Goal: Task Accomplishment & Management: Manage account settings

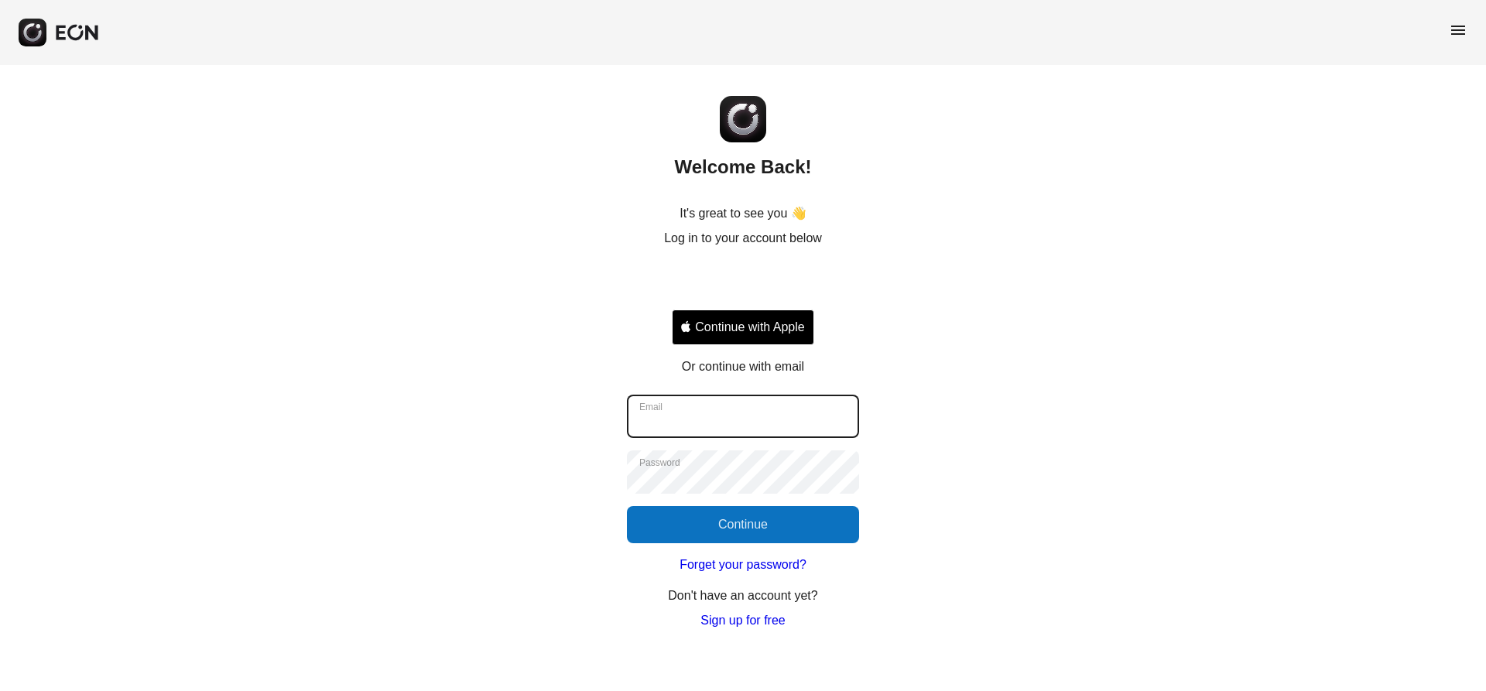
click at [764, 429] on input "Email" at bounding box center [743, 416] width 232 height 43
type input "**********"
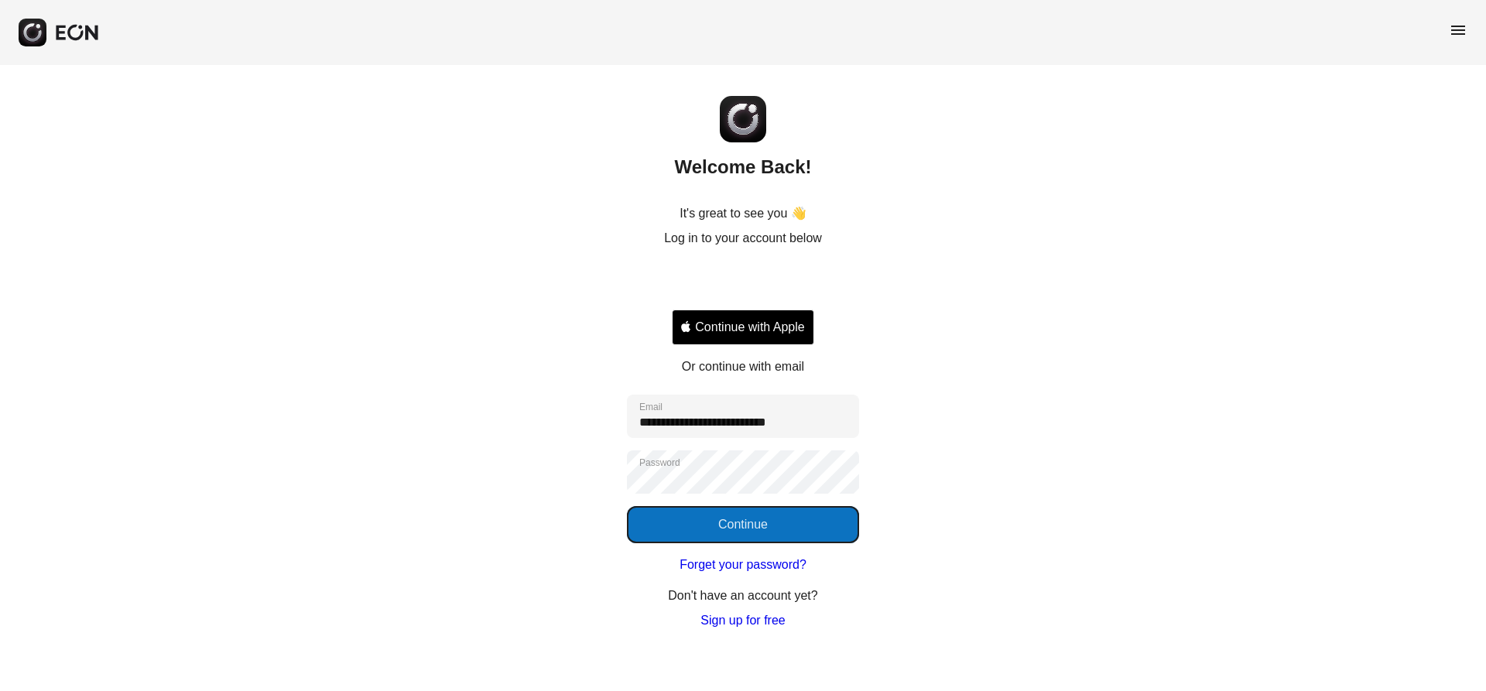
click at [762, 513] on button "Continue" at bounding box center [743, 524] width 232 height 37
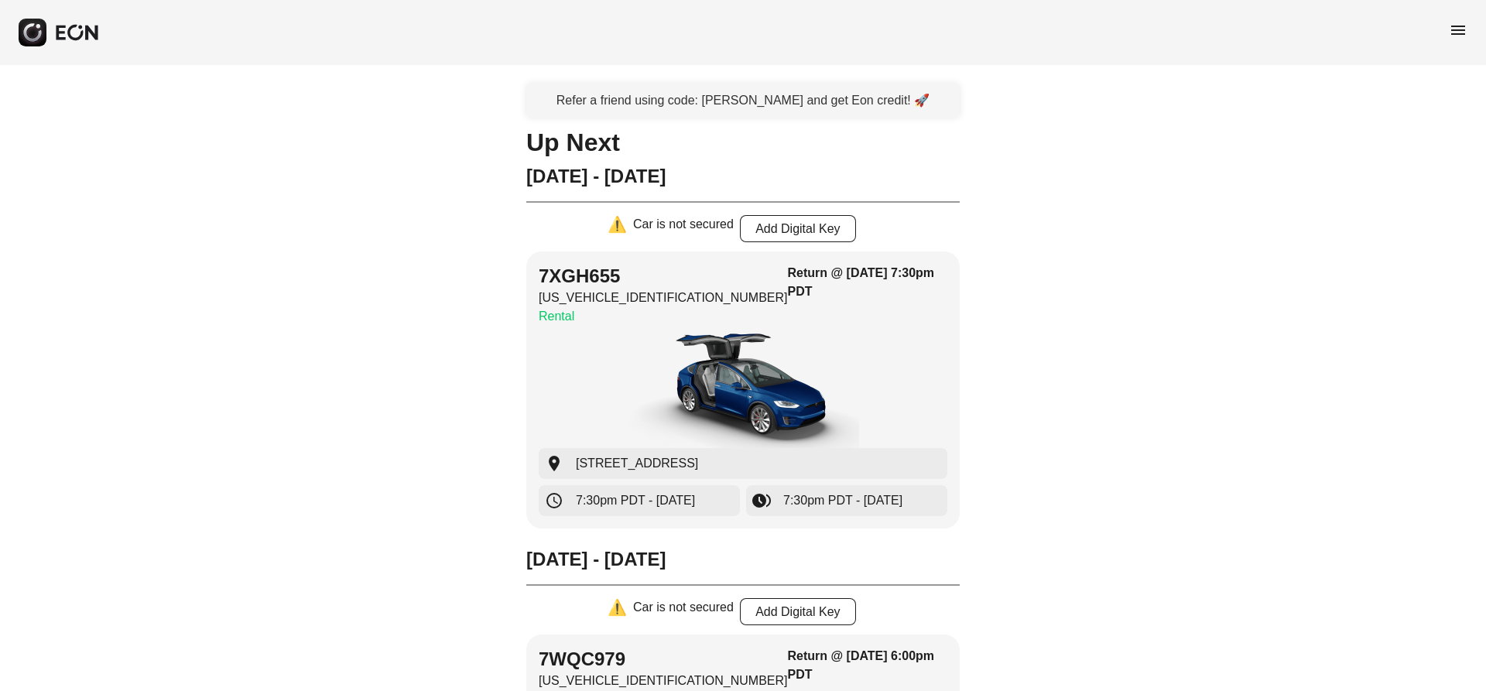
click at [1461, 32] on span "menu" at bounding box center [1457, 30] width 19 height 19
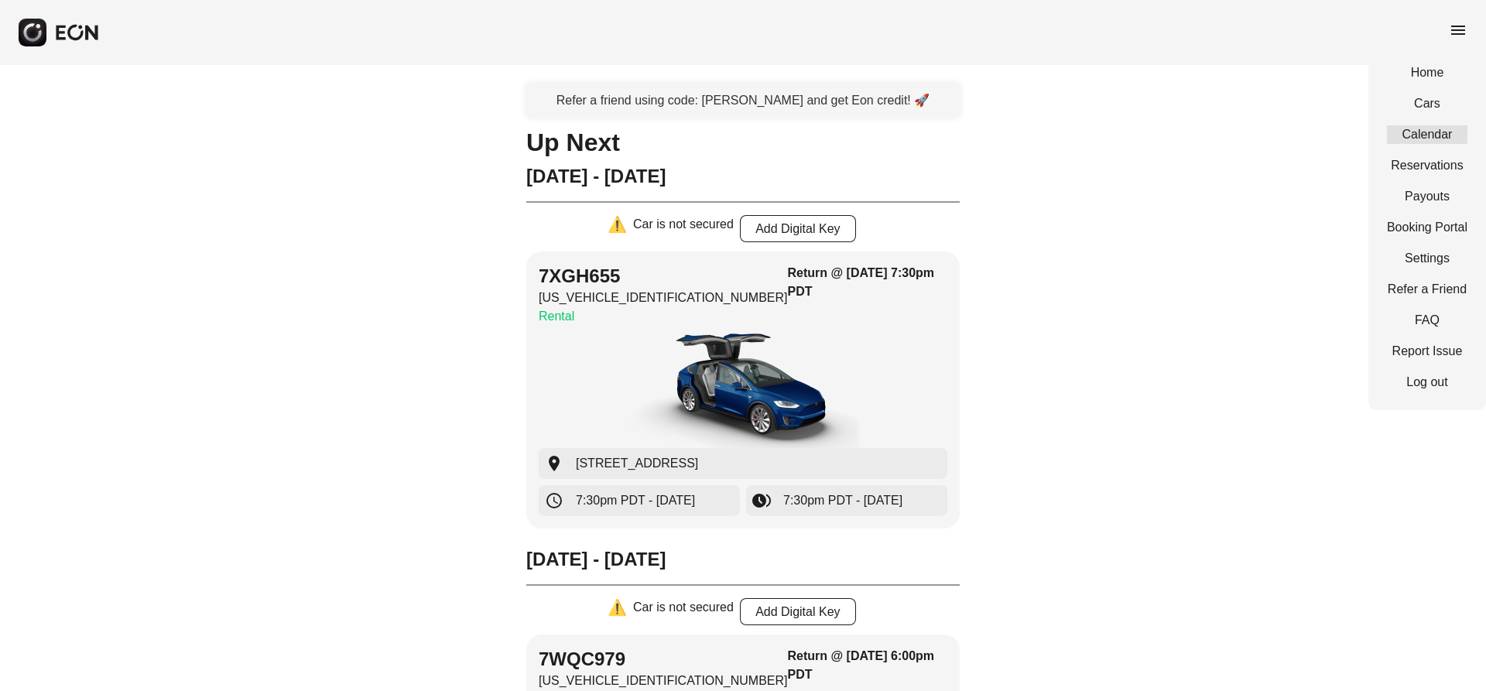
click at [1448, 135] on link "Calendar" at bounding box center [1427, 134] width 80 height 19
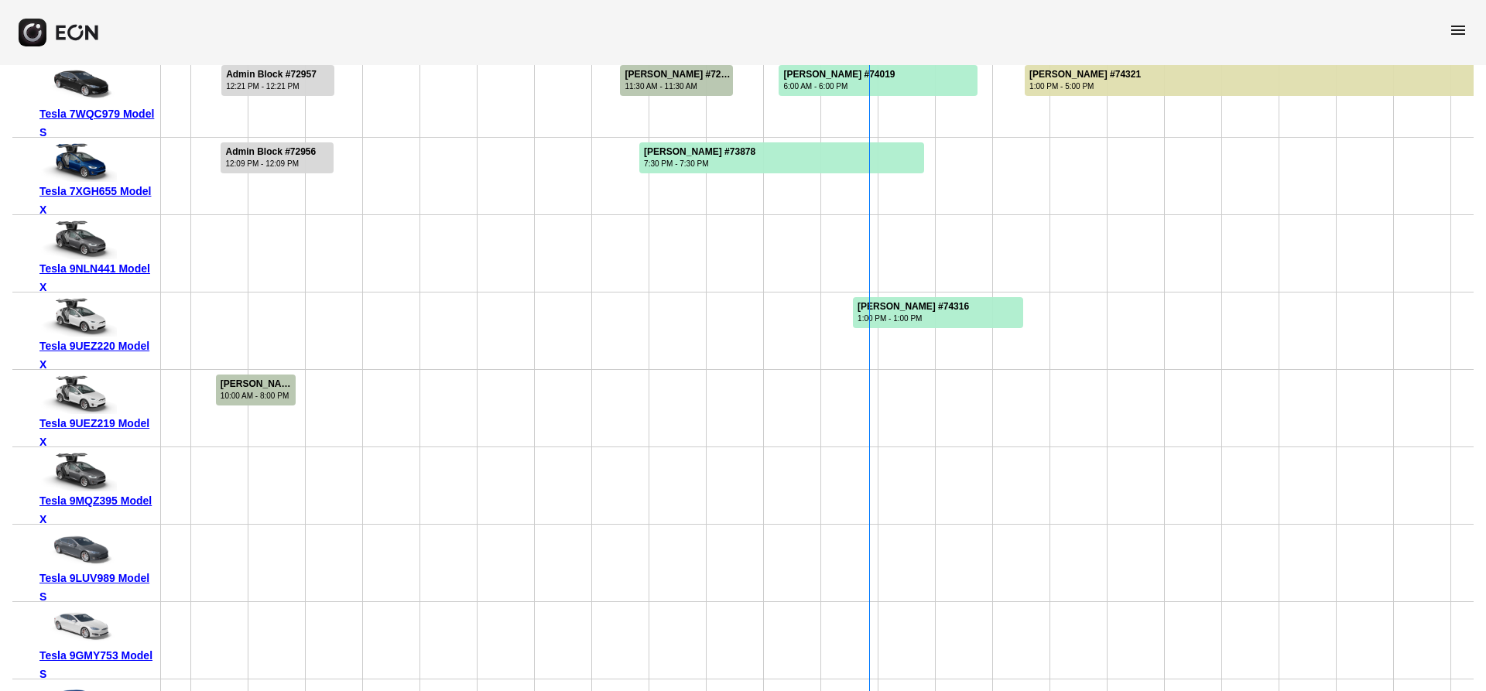
scroll to position [193, 0]
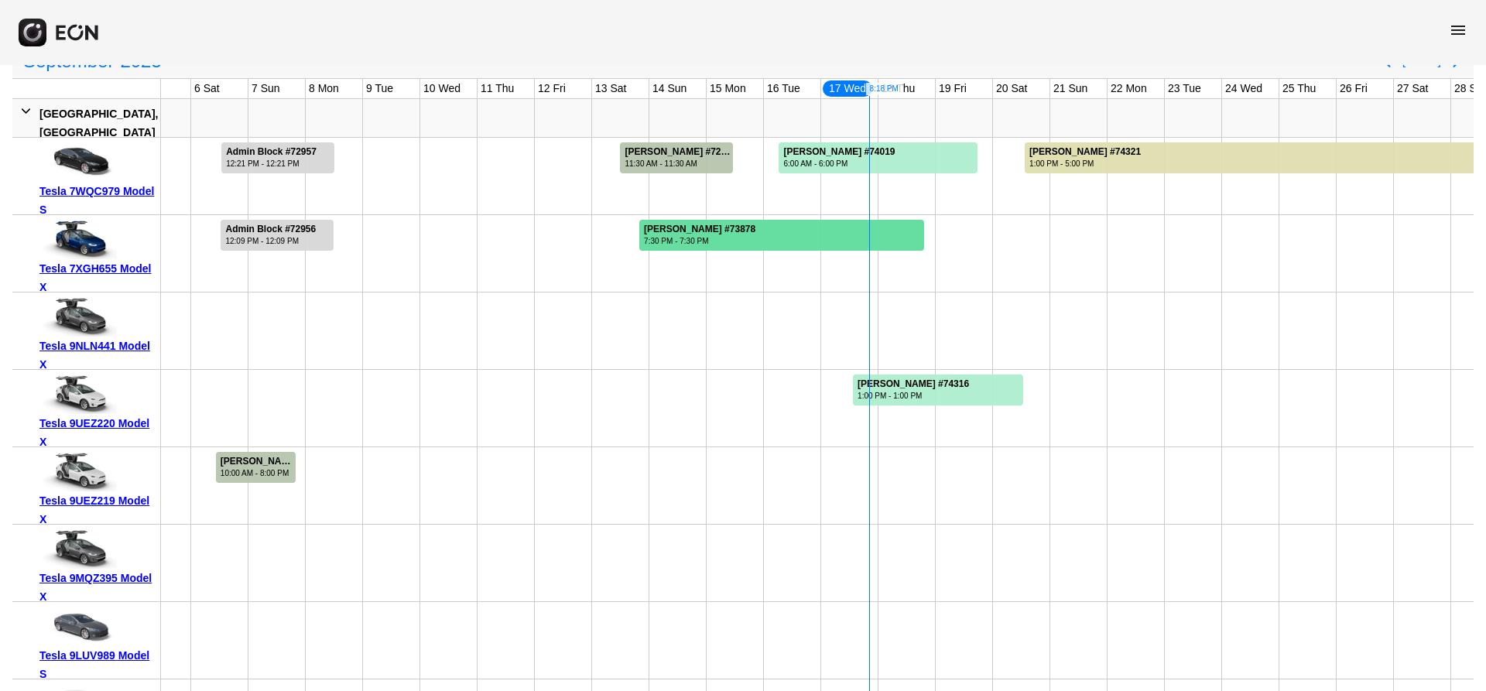
click at [709, 243] on div "7:30 PM - 7:30 PM" at bounding box center [699, 241] width 111 height 12
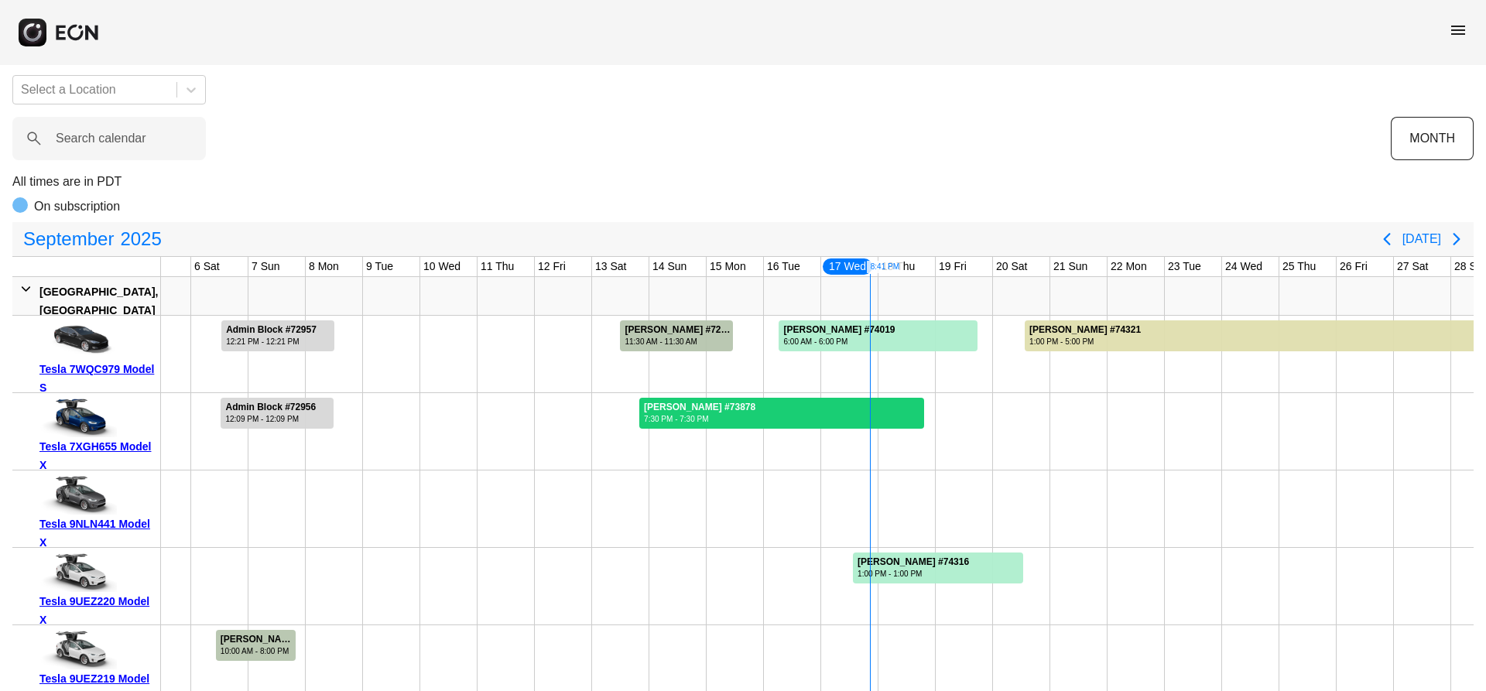
scroll to position [0, 0]
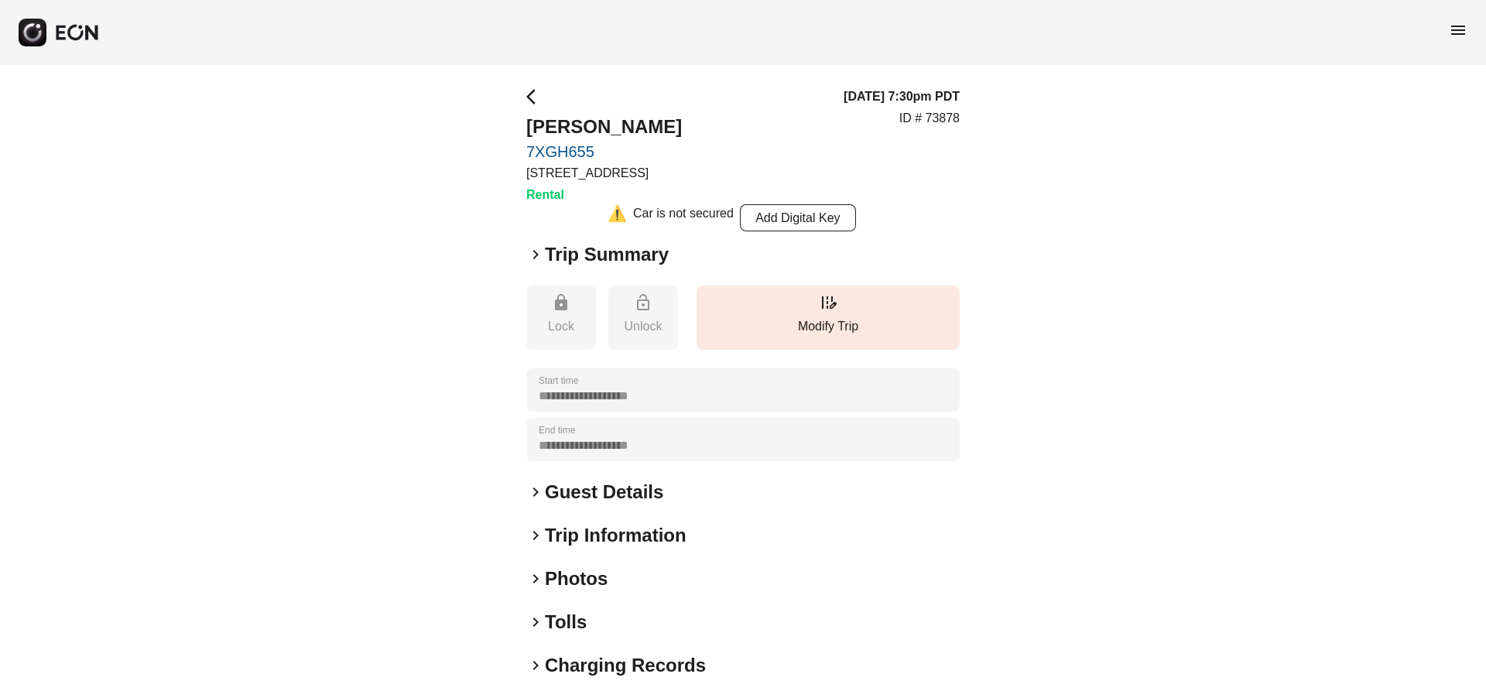
click at [379, 227] on div "**********" at bounding box center [743, 432] width 1486 height 734
drag, startPoint x: 552, startPoint y: 255, endPoint x: 511, endPoint y: 259, distance: 41.2
click at [552, 255] on h2 "Trip Summary" at bounding box center [607, 254] width 124 height 25
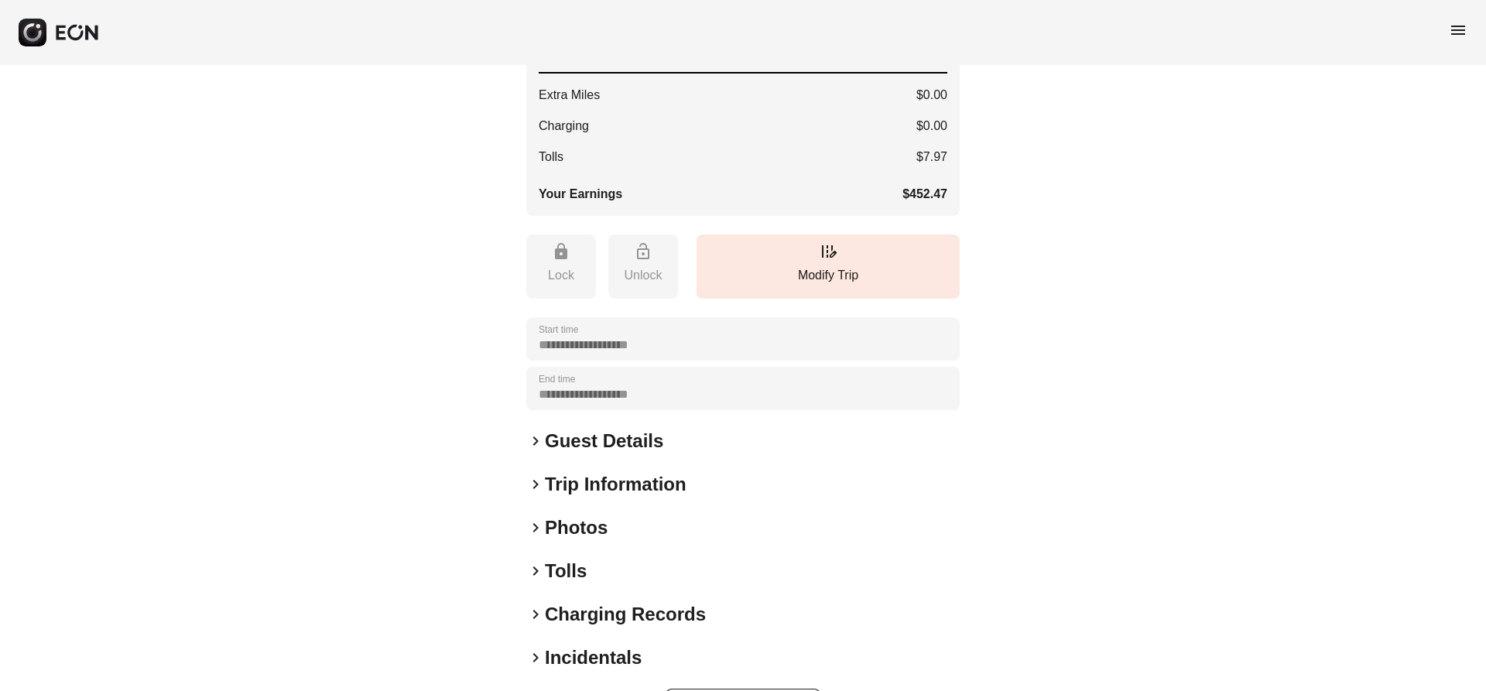
scroll to position [522, 0]
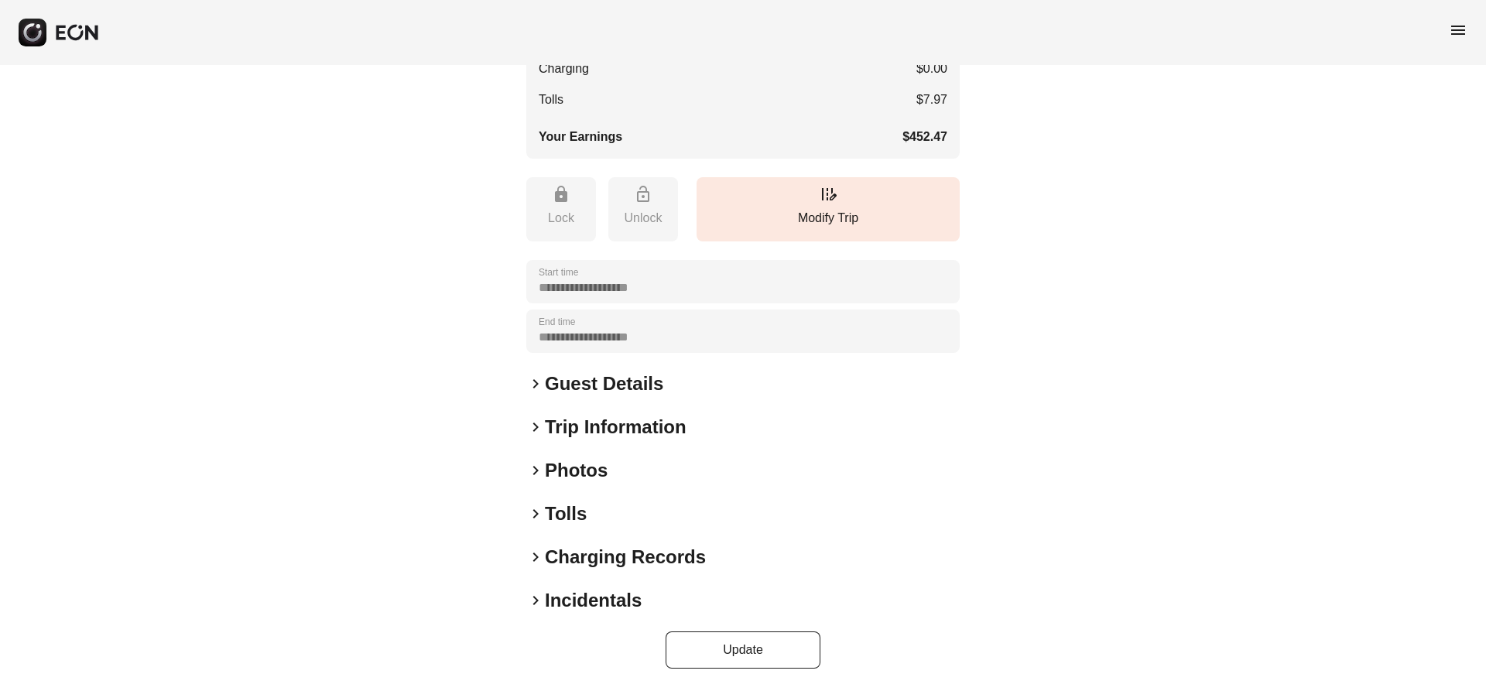
click at [613, 388] on h2 "Guest Details" at bounding box center [604, 383] width 118 height 25
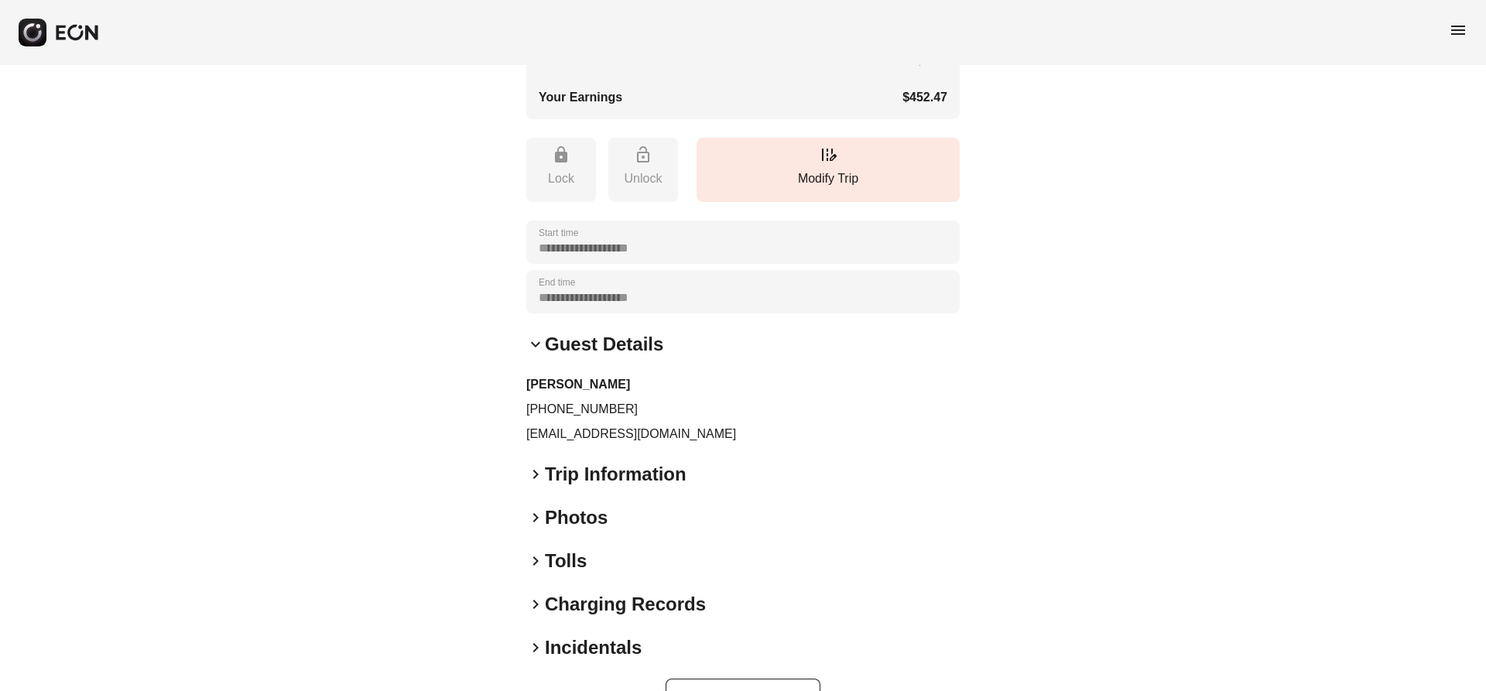
scroll to position [599, 0]
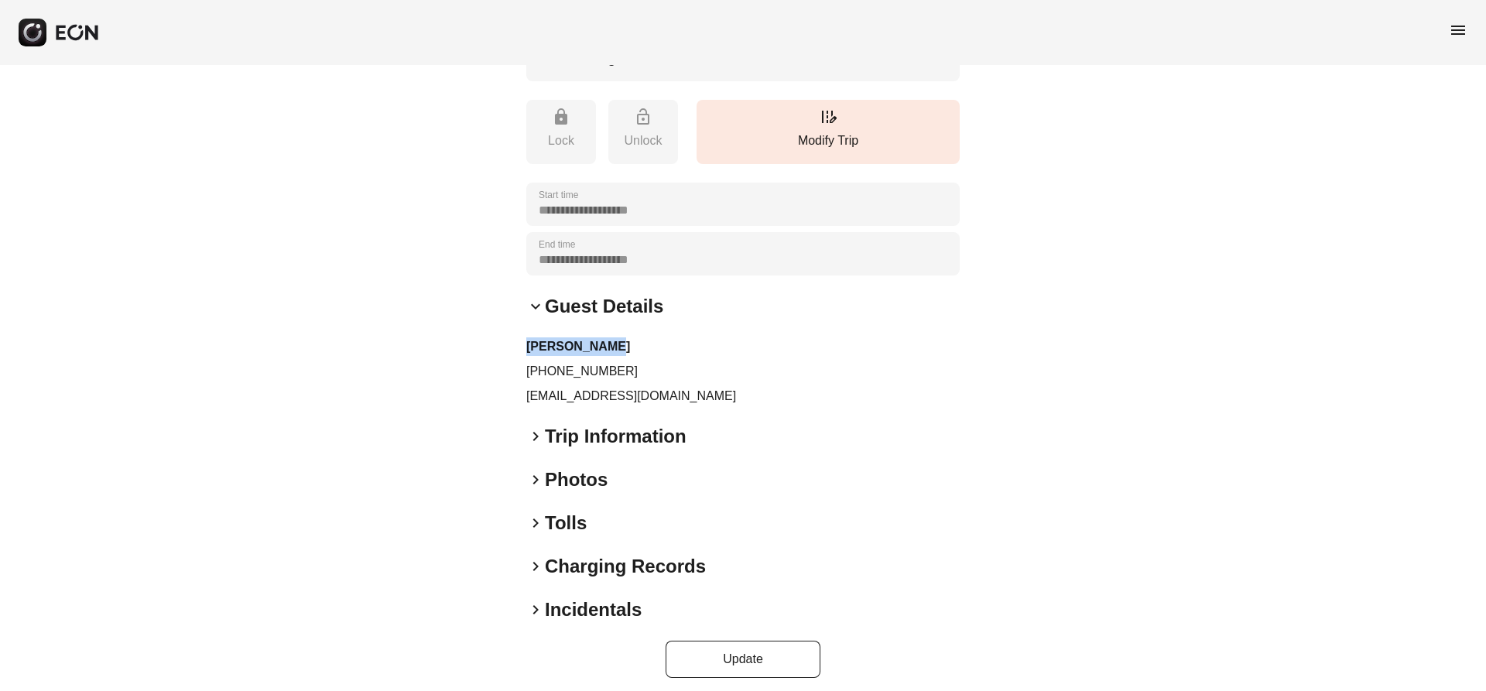
drag, startPoint x: 648, startPoint y: 346, endPoint x: 522, endPoint y: 347, distance: 125.4
click at [522, 347] on div "**********" at bounding box center [743, 83] width 1486 height 1234
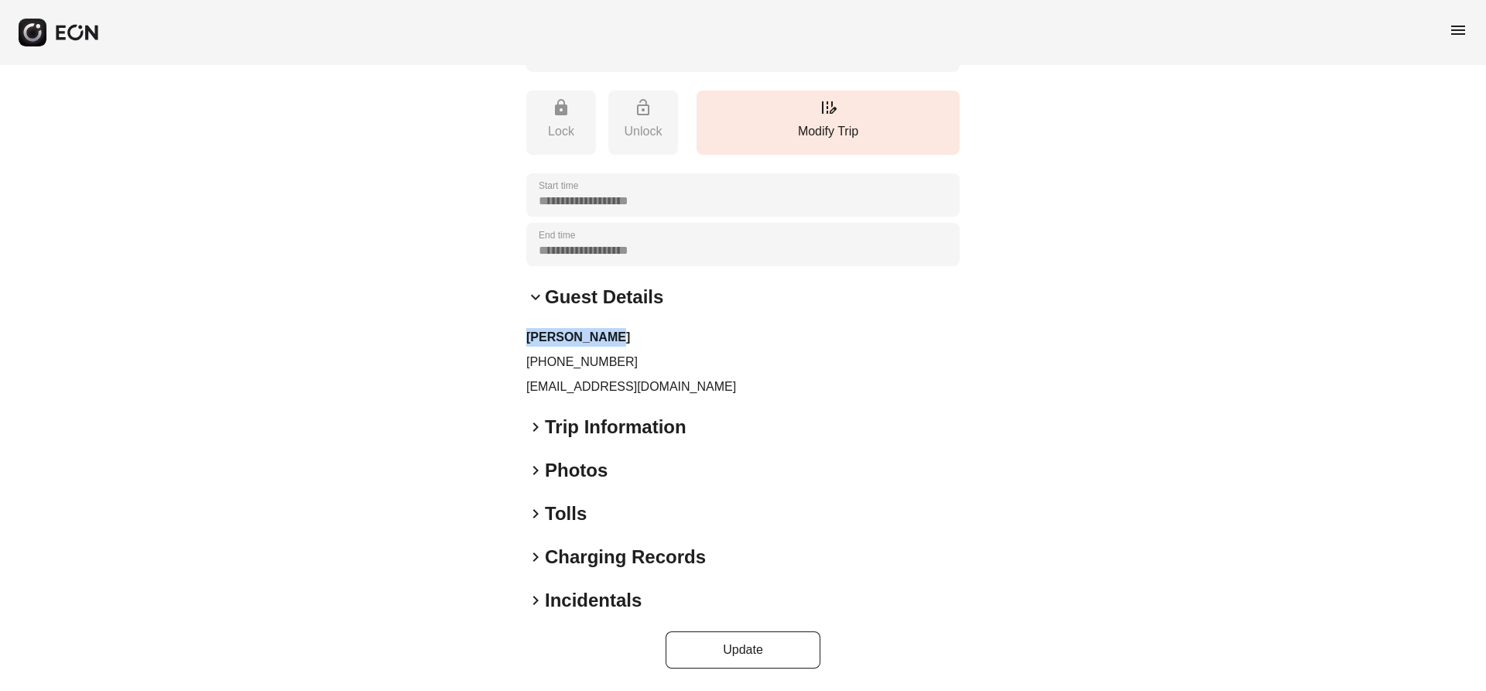
click at [543, 422] on span "keyboard_arrow_right" at bounding box center [535, 427] width 19 height 19
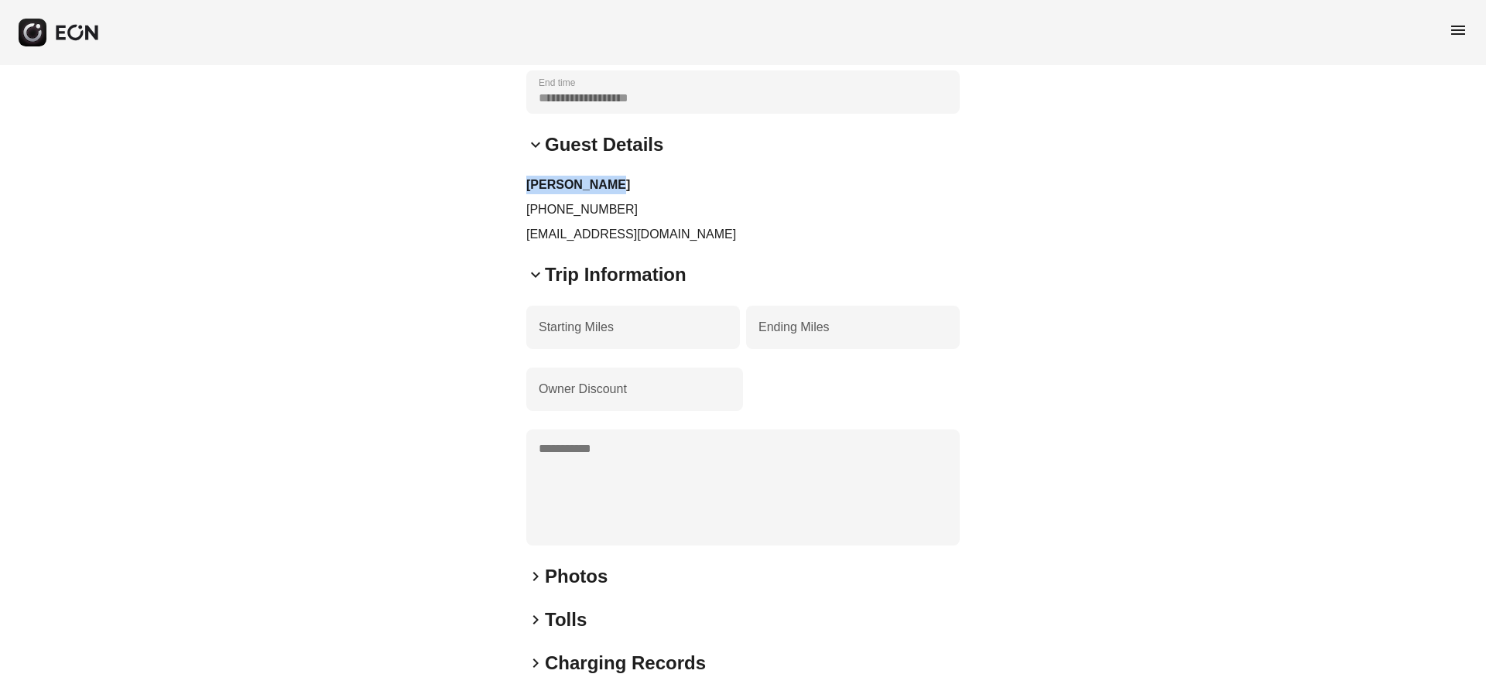
scroll to position [867, 0]
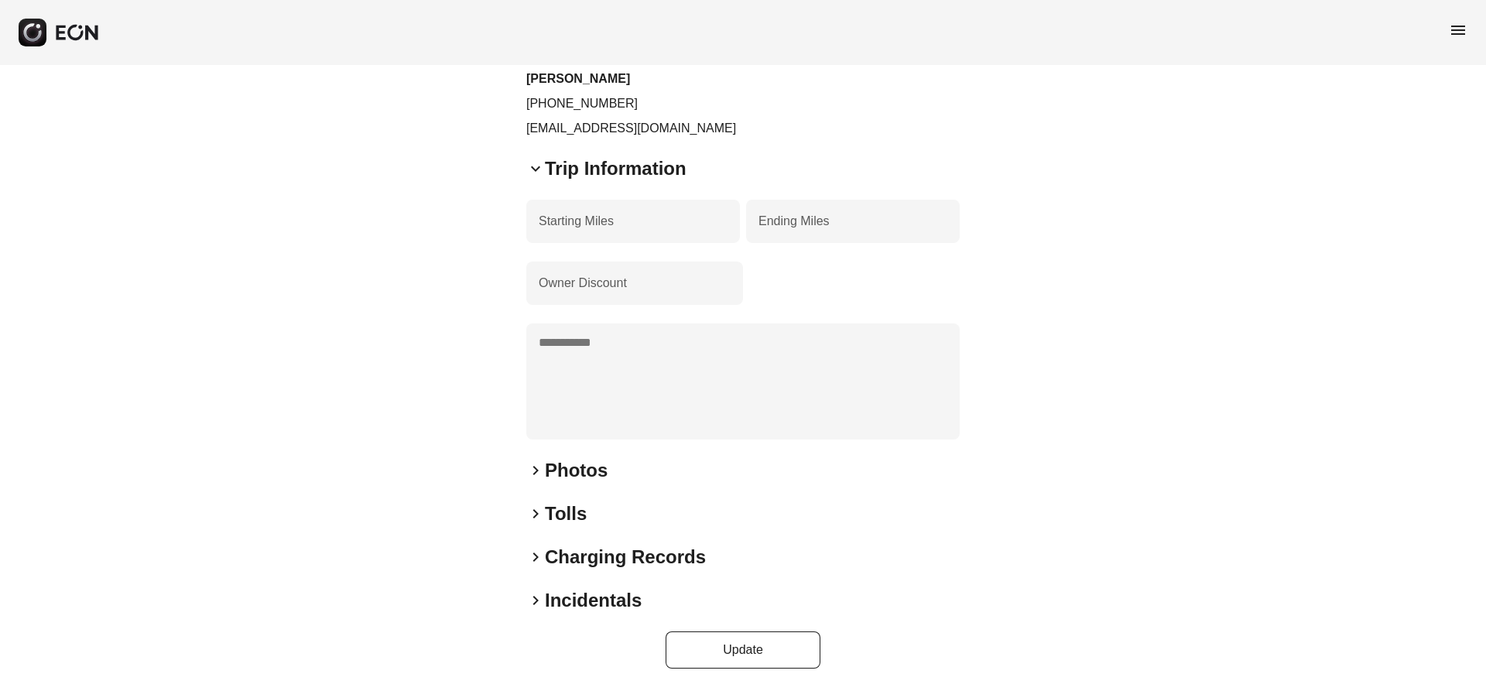
click at [590, 475] on h2 "Photos" at bounding box center [576, 470] width 63 height 25
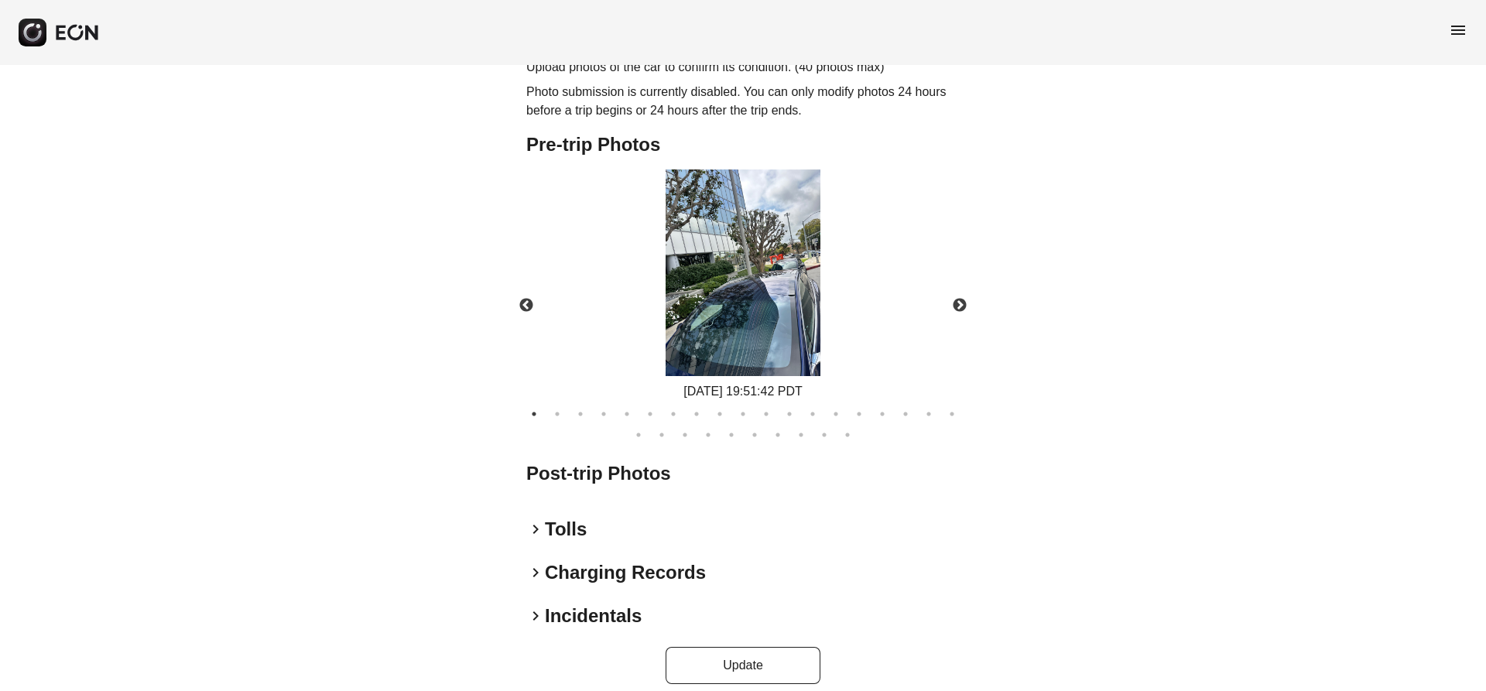
scroll to position [1363, 0]
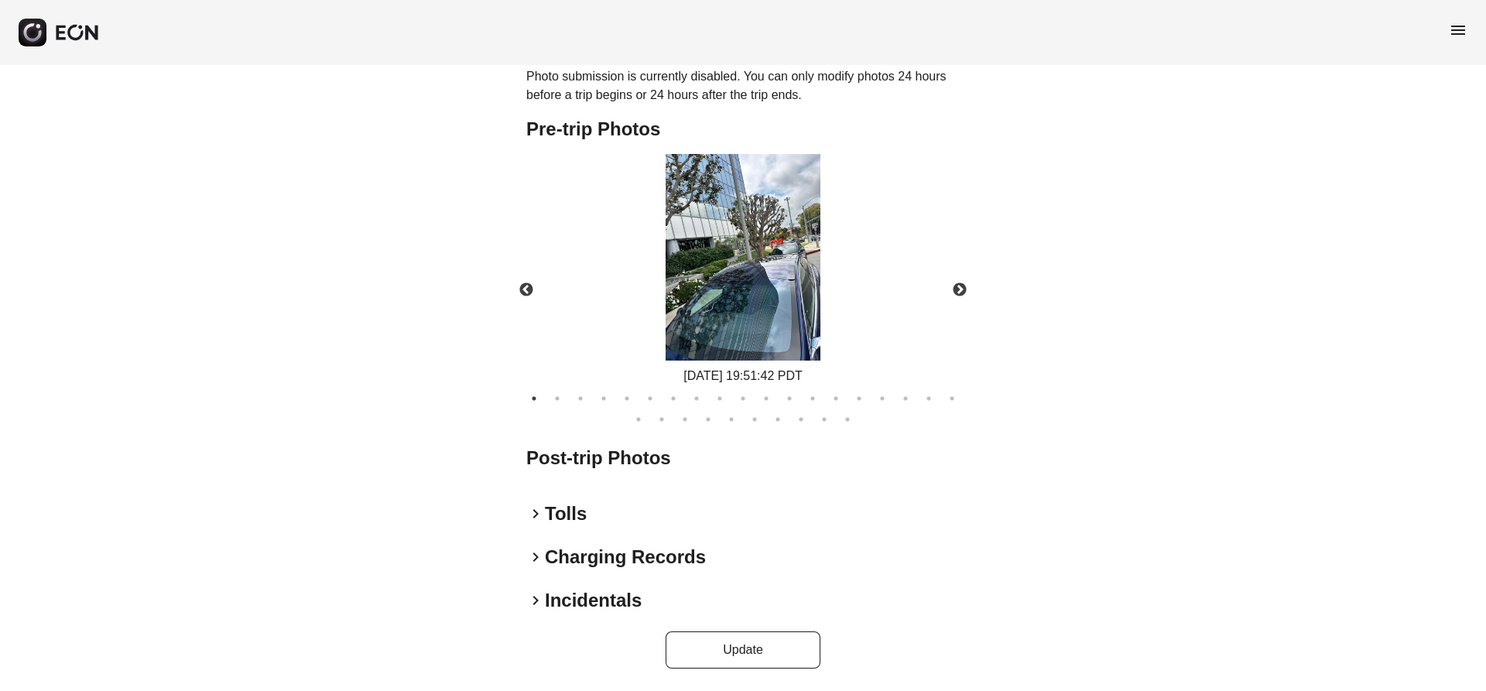
click at [560, 505] on h2 "Tolls" at bounding box center [566, 513] width 42 height 25
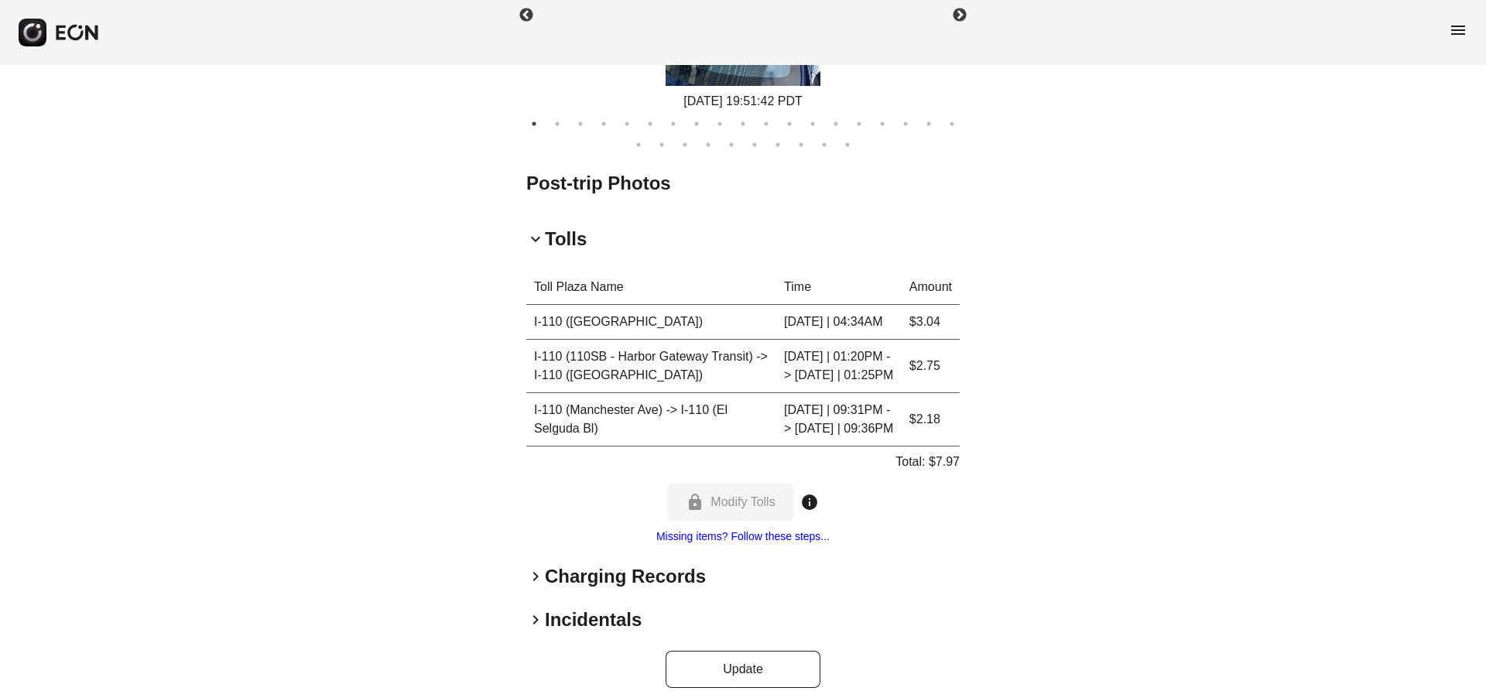
scroll to position [1657, 0]
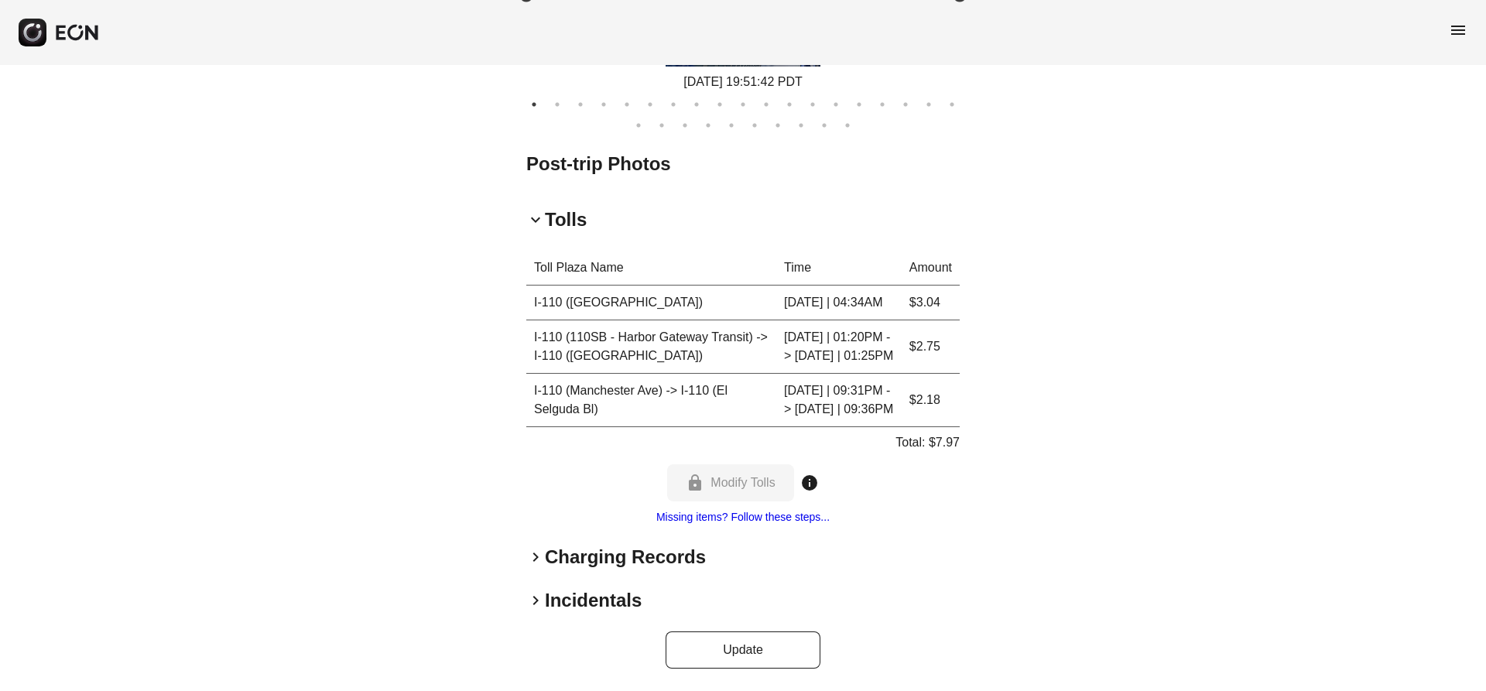
click at [644, 563] on h2 "Charging Records" at bounding box center [625, 557] width 161 height 25
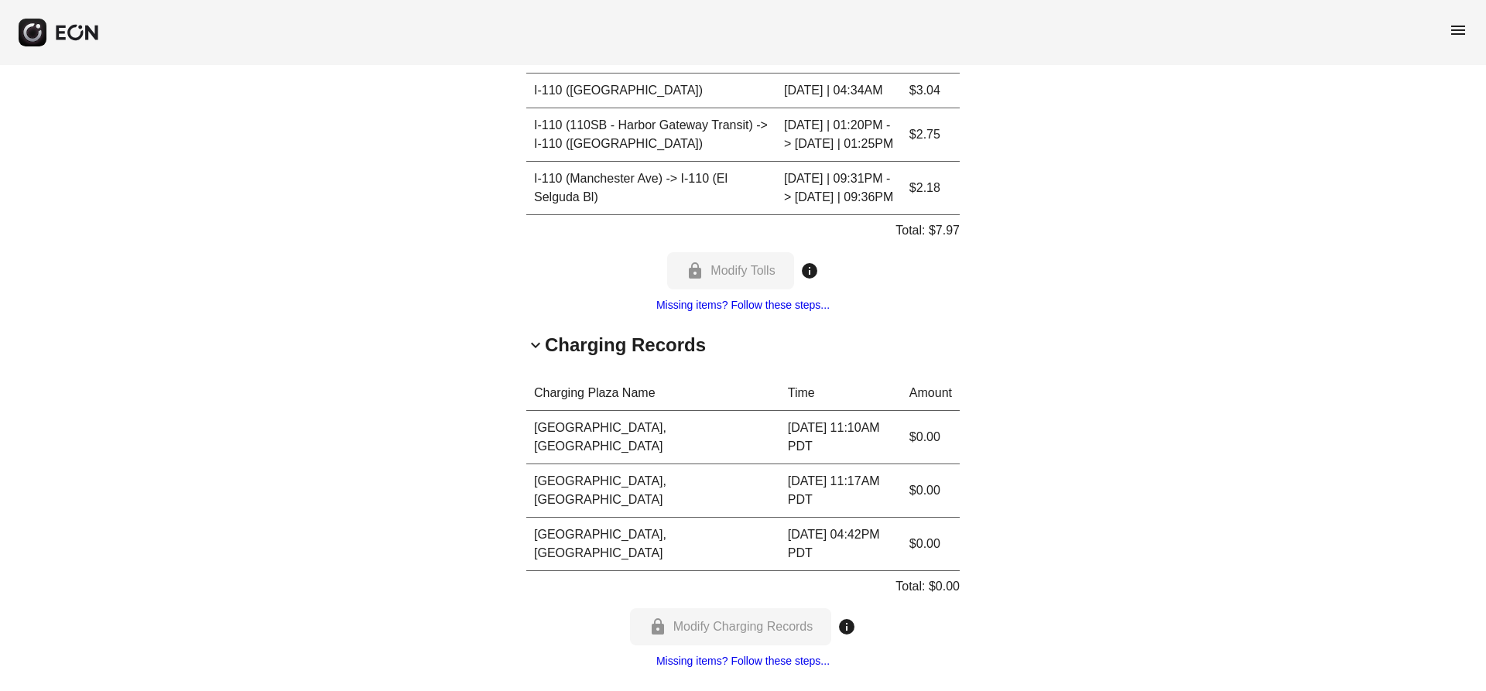
scroll to position [1889, 0]
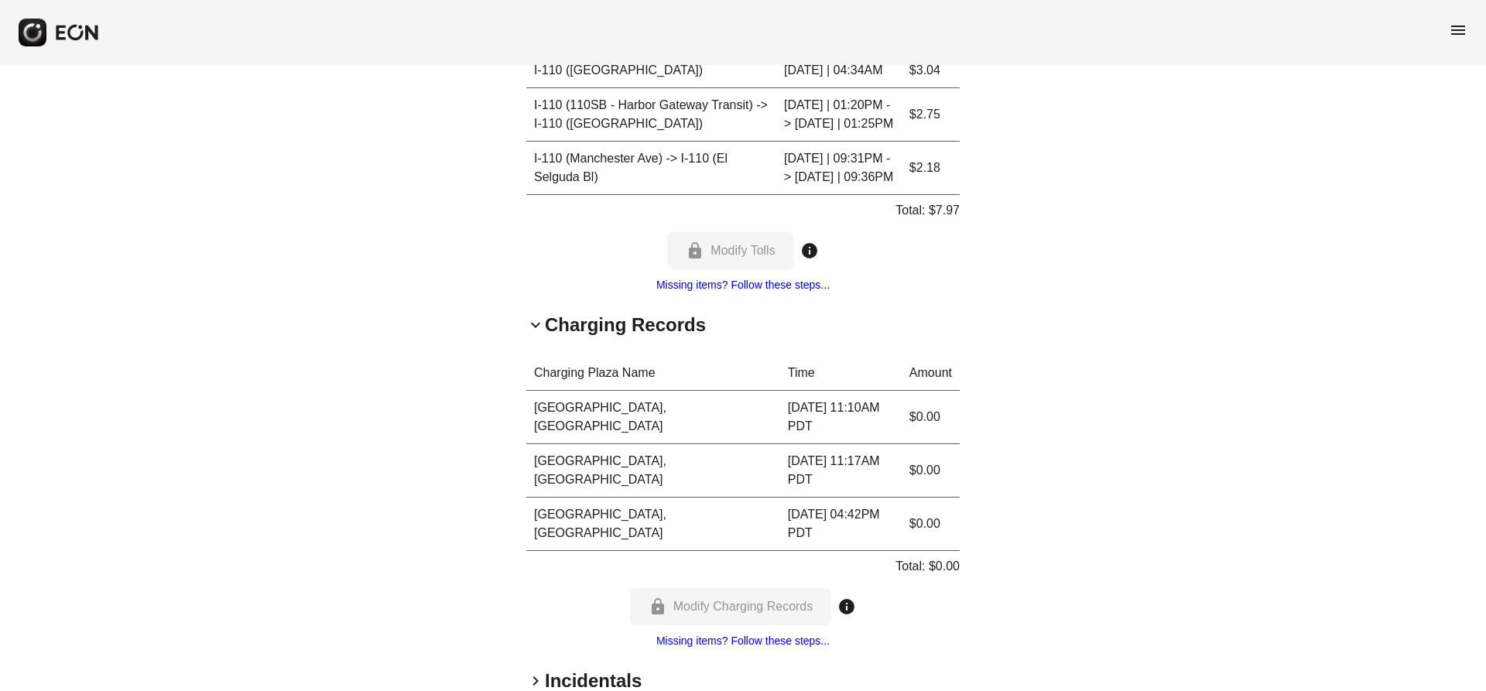
click at [550, 669] on h2 "Incidentals" at bounding box center [593, 681] width 97 height 25
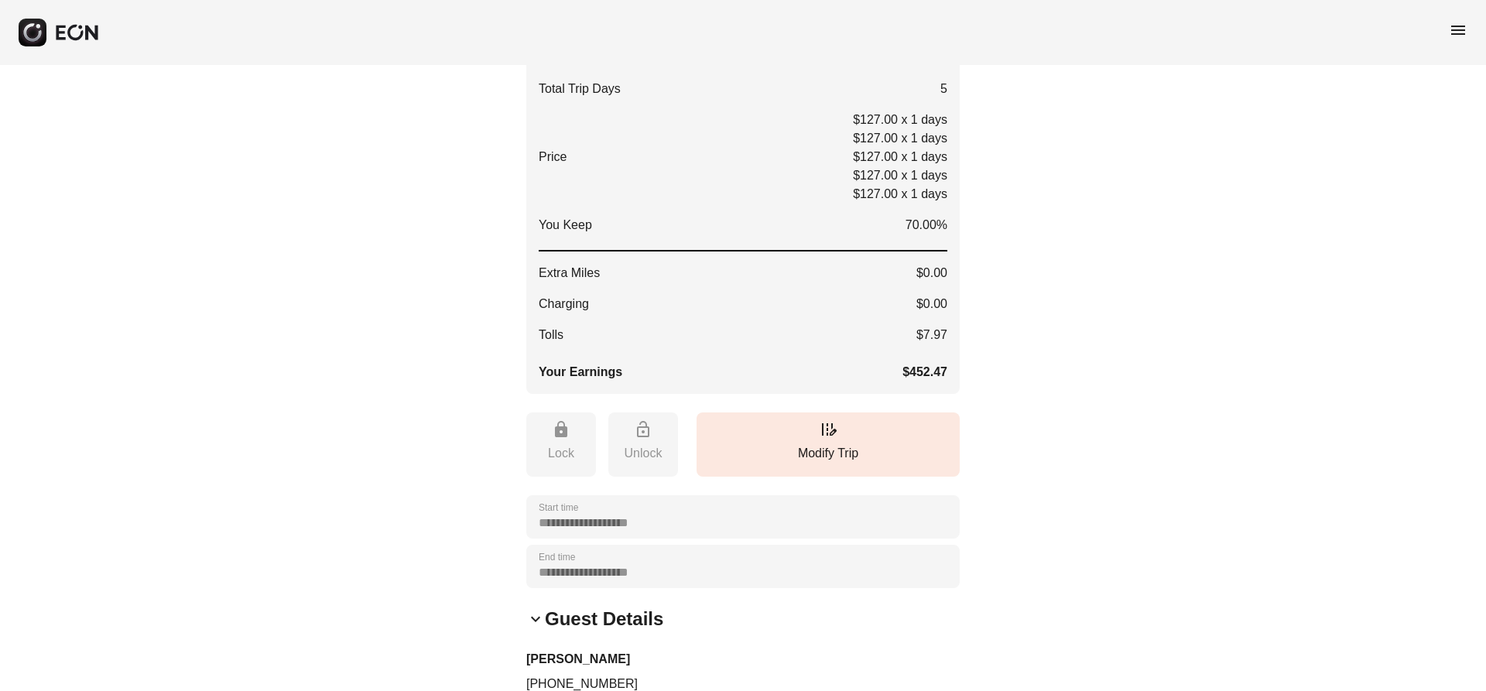
scroll to position [0, 0]
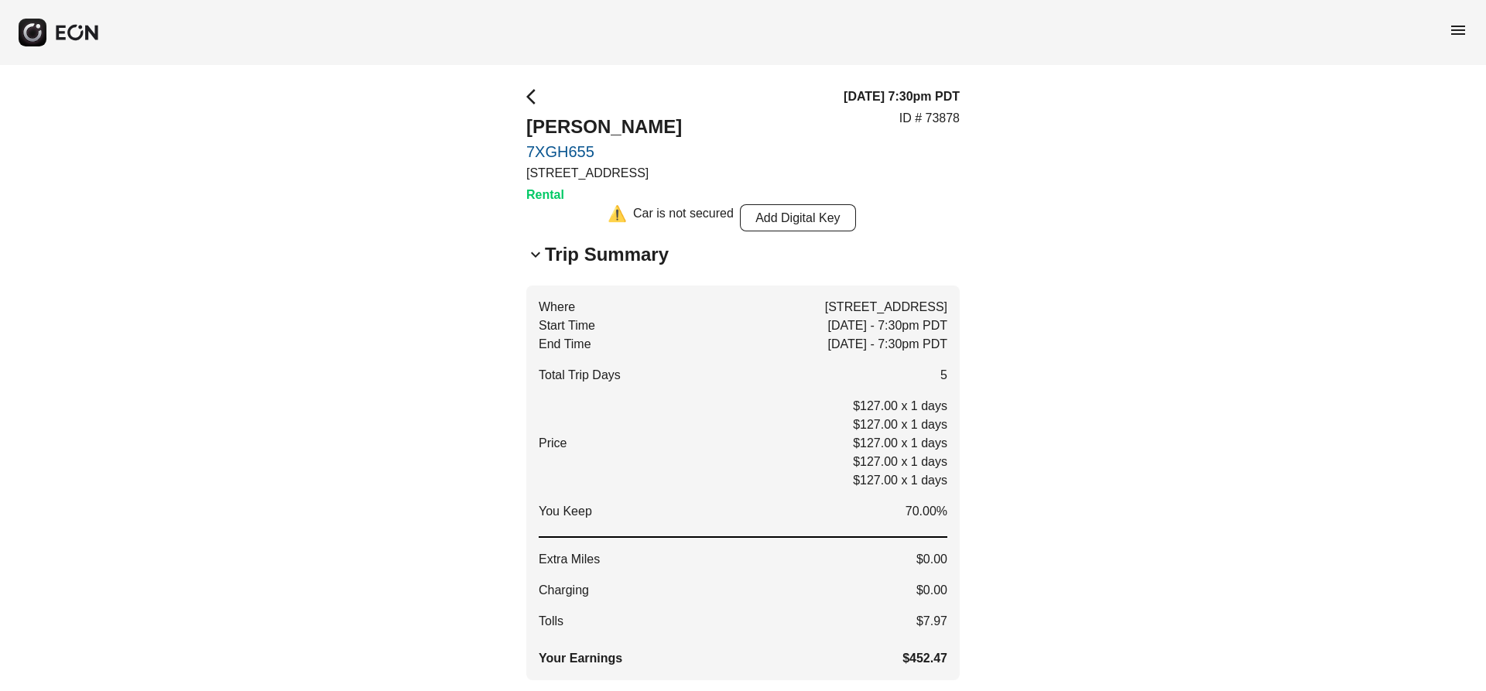
click at [532, 100] on span "arrow_back_ios" at bounding box center [535, 96] width 19 height 19
click at [536, 99] on span "arrow_back_ios" at bounding box center [535, 96] width 19 height 19
click at [1459, 36] on span "menu" at bounding box center [1457, 30] width 19 height 19
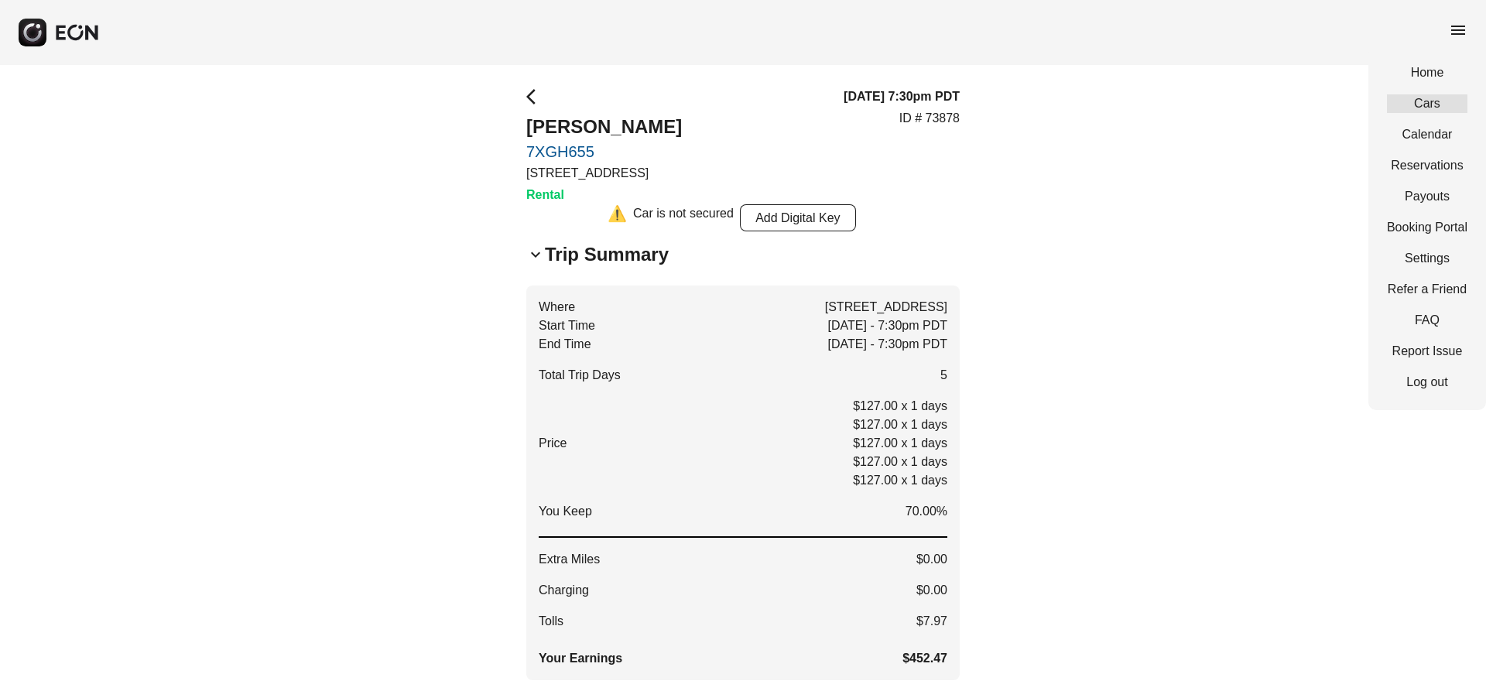
click at [1435, 99] on link "Cars" at bounding box center [1427, 103] width 80 height 19
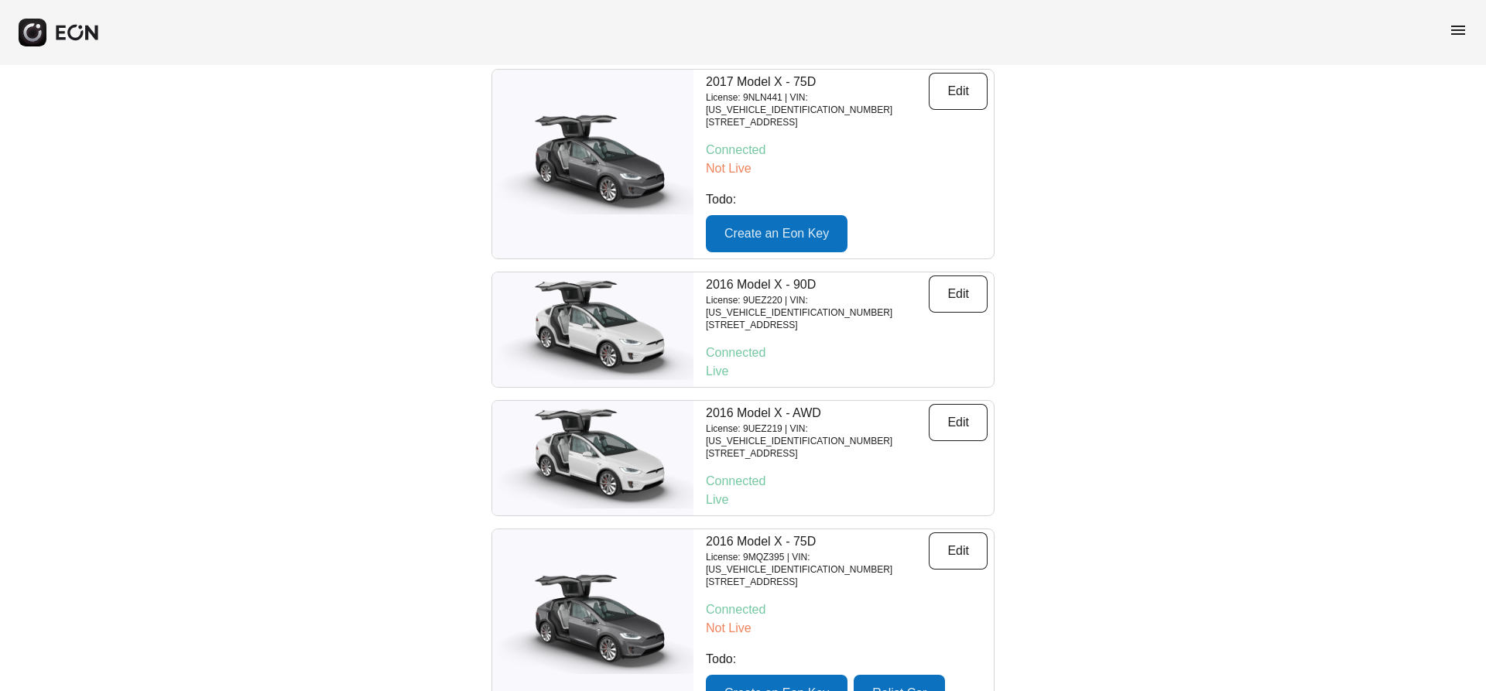
scroll to position [539, 0]
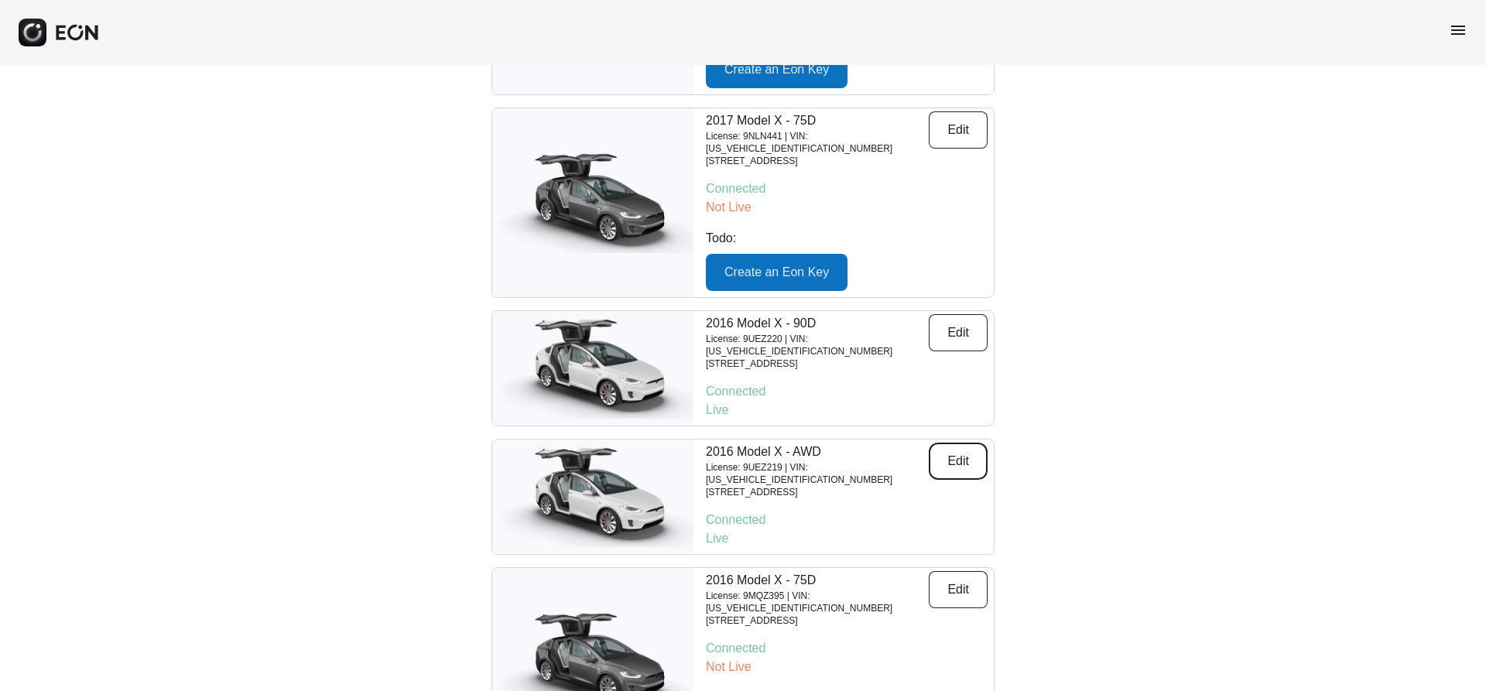
click at [963, 443] on button "Edit" at bounding box center [957, 461] width 59 height 37
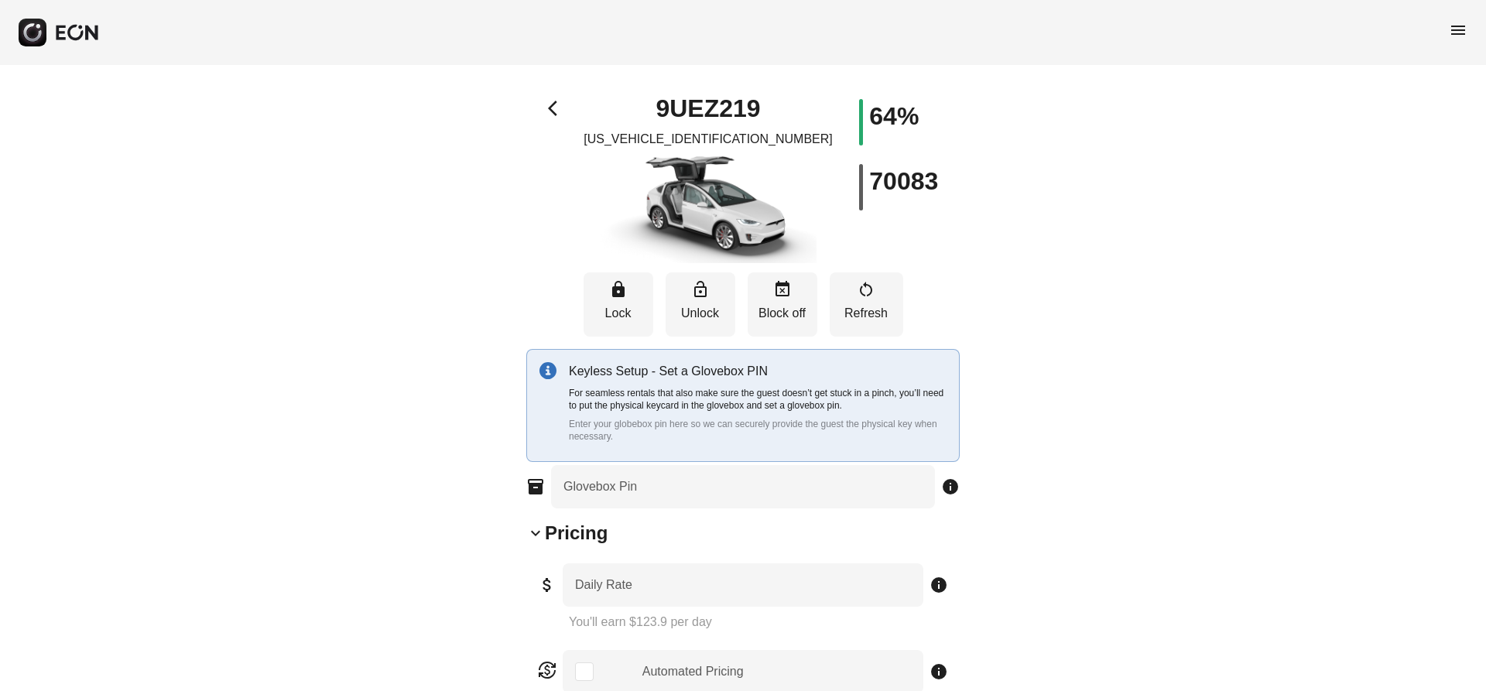
type Rate "***"
type Book "*"
type \(miles\) "**"
type Plate "*******"
type Drive "****"
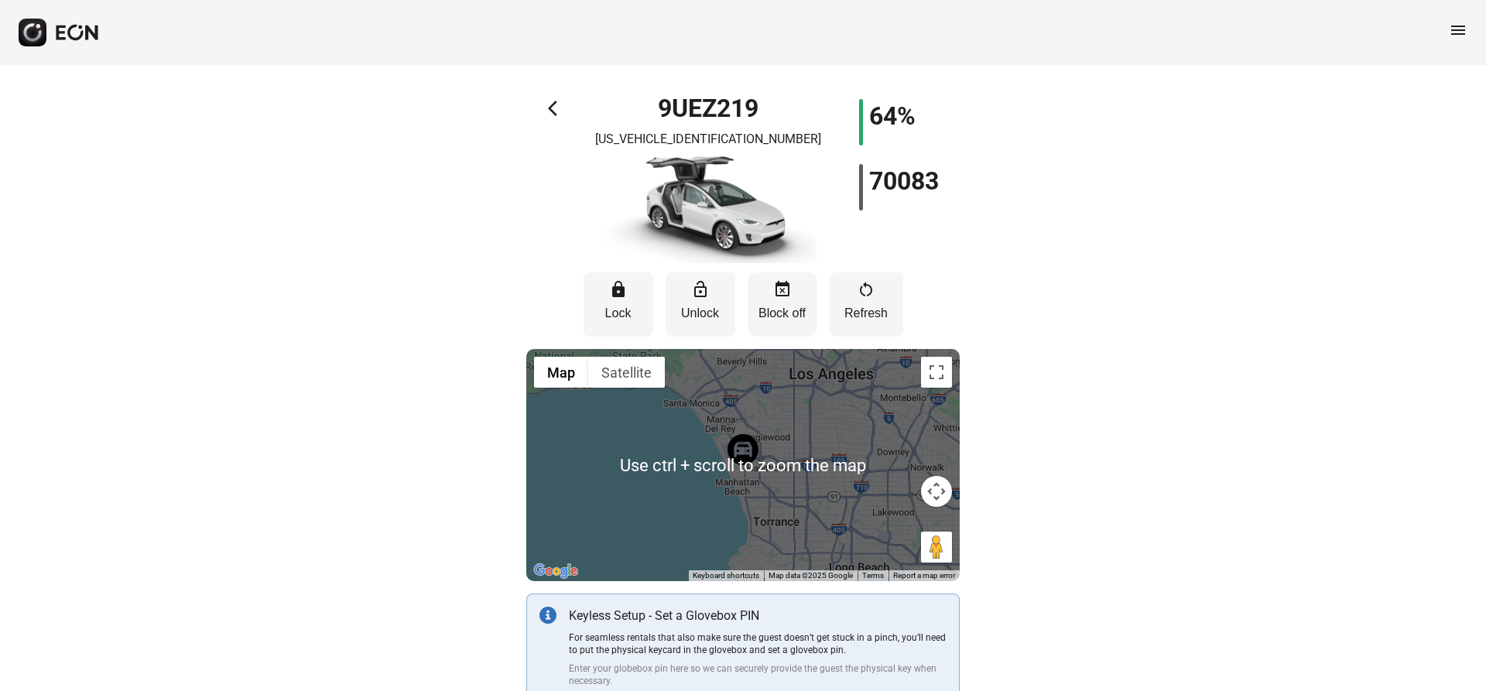
click at [782, 279] on button "event_busy Block off" at bounding box center [782, 304] width 70 height 64
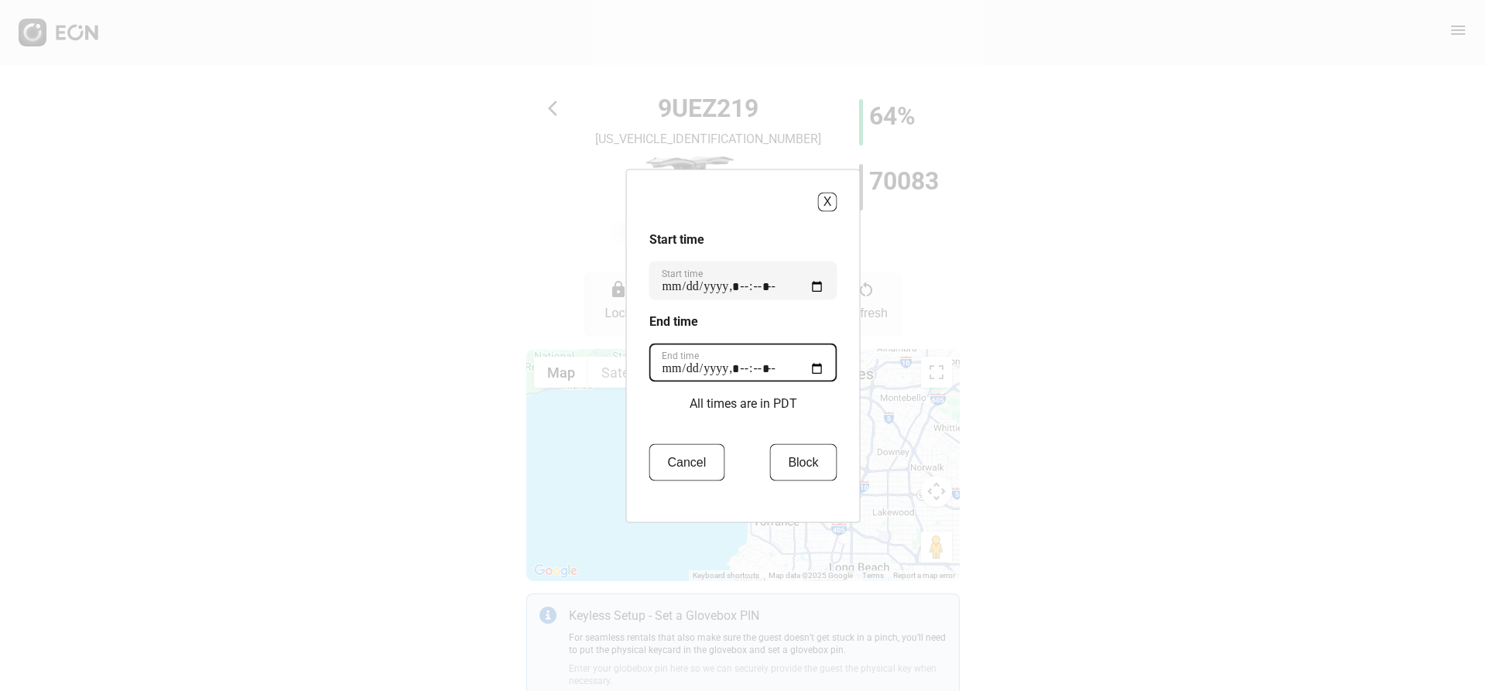
click at [723, 361] on time "End time" at bounding box center [743, 362] width 188 height 39
click at [818, 377] on time "End time" at bounding box center [743, 362] width 188 height 39
click at [826, 364] on time "End time" at bounding box center [743, 362] width 188 height 39
type time "**********"
click at [980, 321] on div "X Start time Start time End time End time All times are in PDT Cancel Block" at bounding box center [743, 345] width 1486 height 691
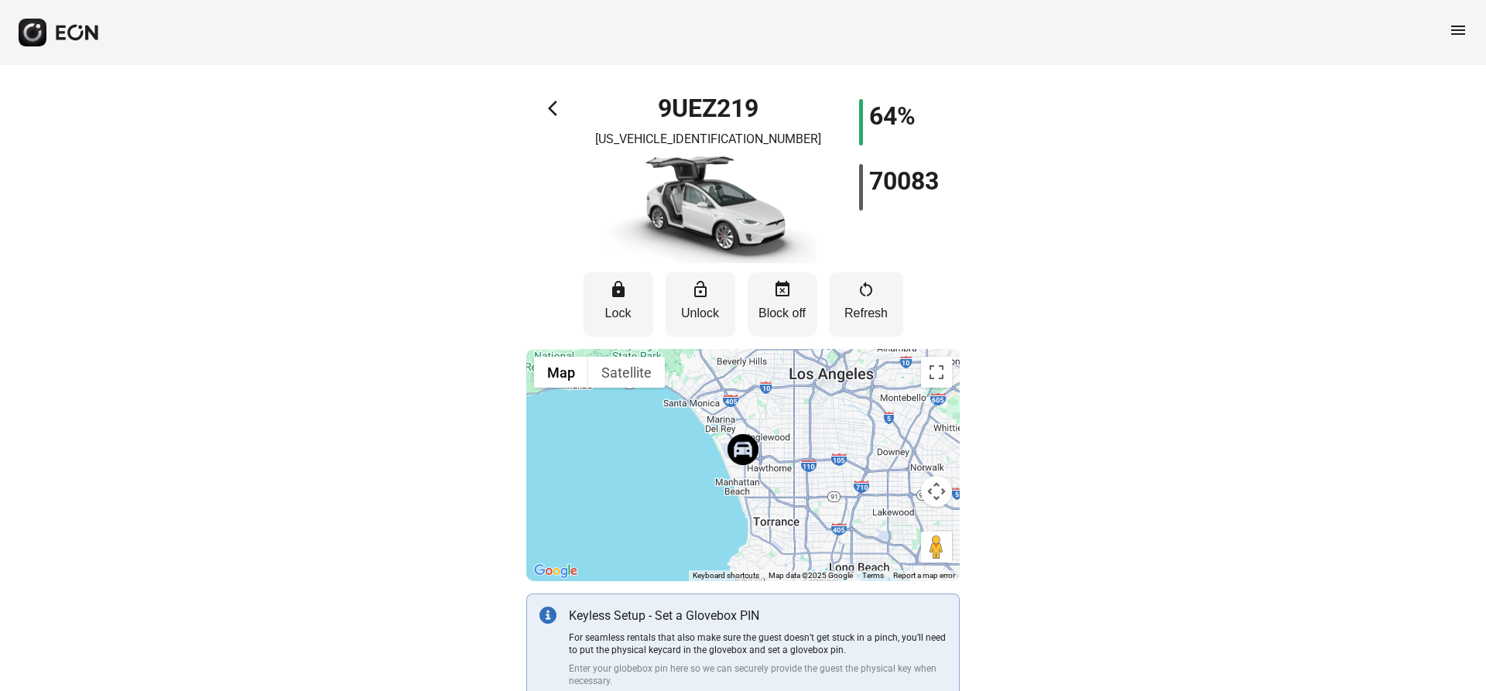
click at [792, 306] on p "Block off" at bounding box center [782, 313] width 54 height 19
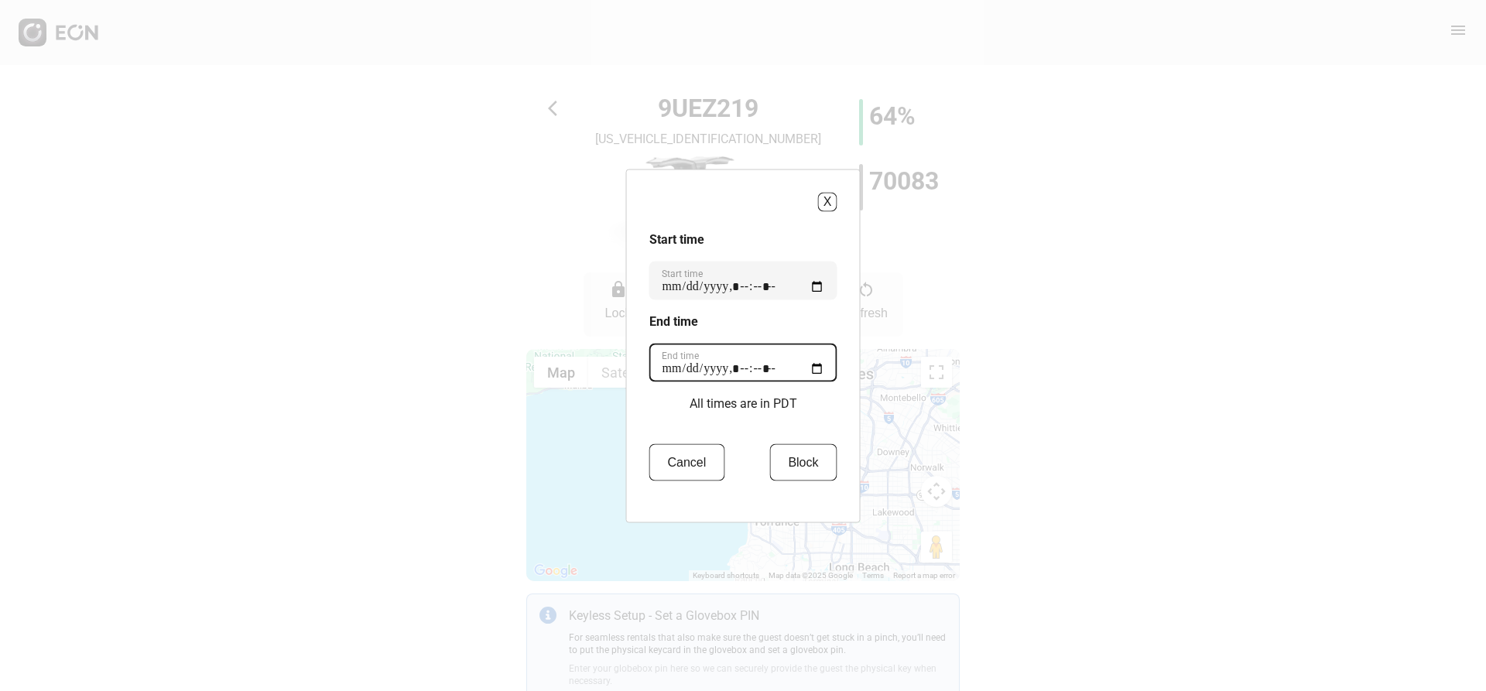
click at [816, 368] on time "End time" at bounding box center [743, 362] width 188 height 39
type time "**********"
click at [827, 321] on h3 "End time" at bounding box center [743, 321] width 188 height 19
click at [811, 473] on button "Block" at bounding box center [802, 461] width 67 height 37
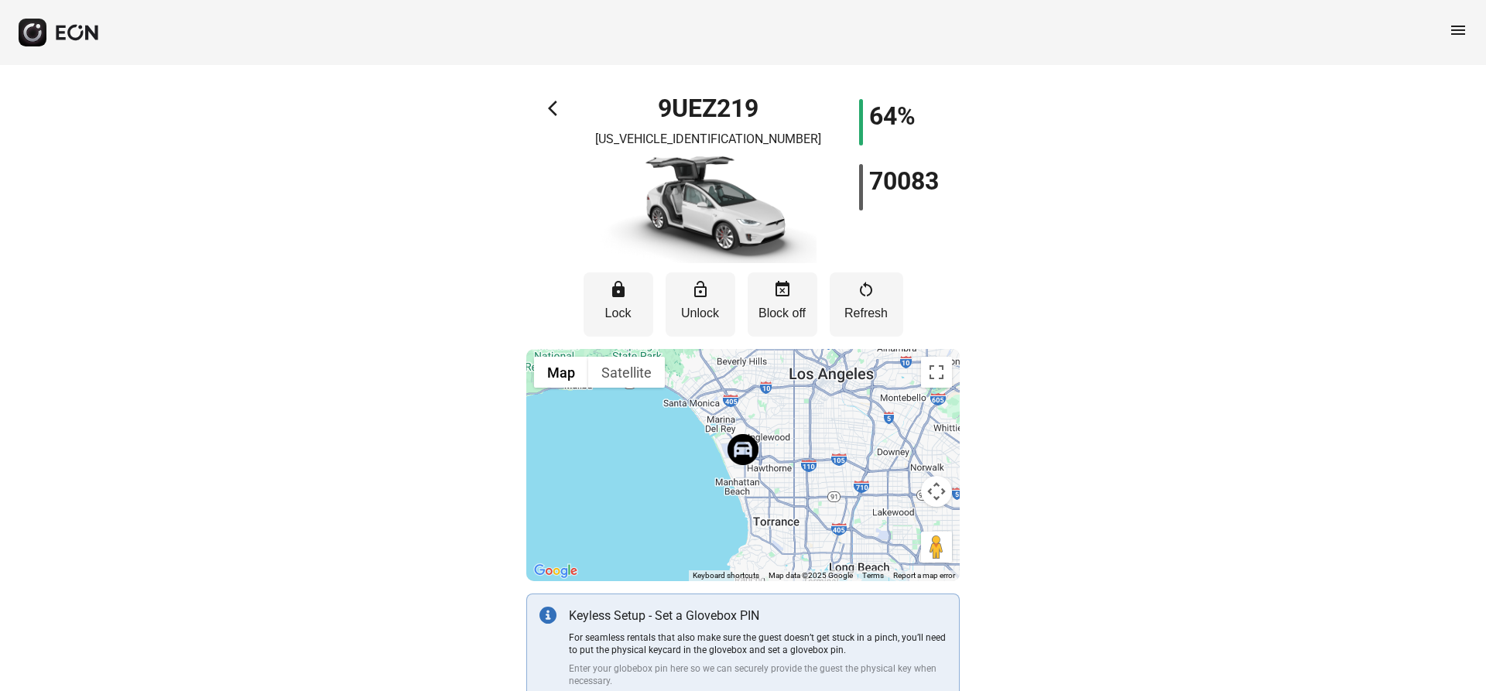
click at [556, 104] on span "arrow_back_ios" at bounding box center [557, 108] width 19 height 19
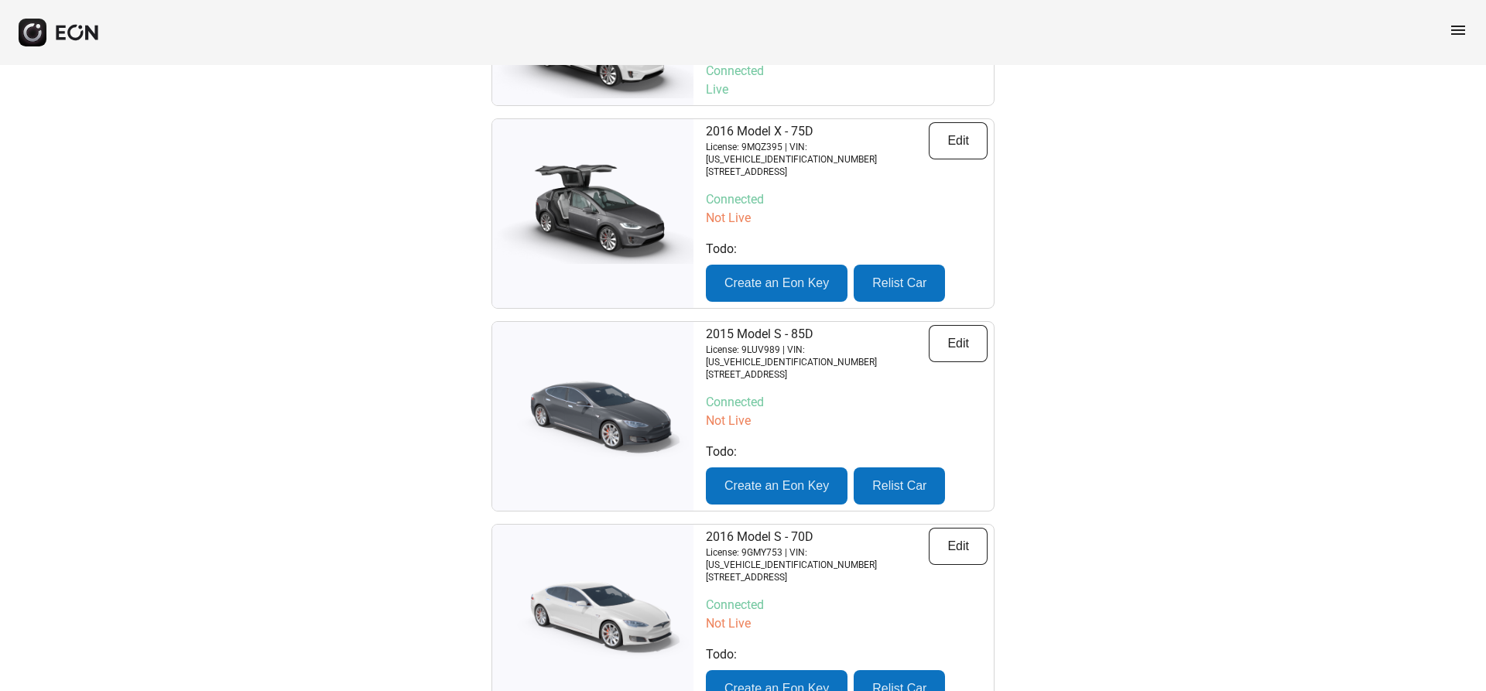
scroll to position [617, 0]
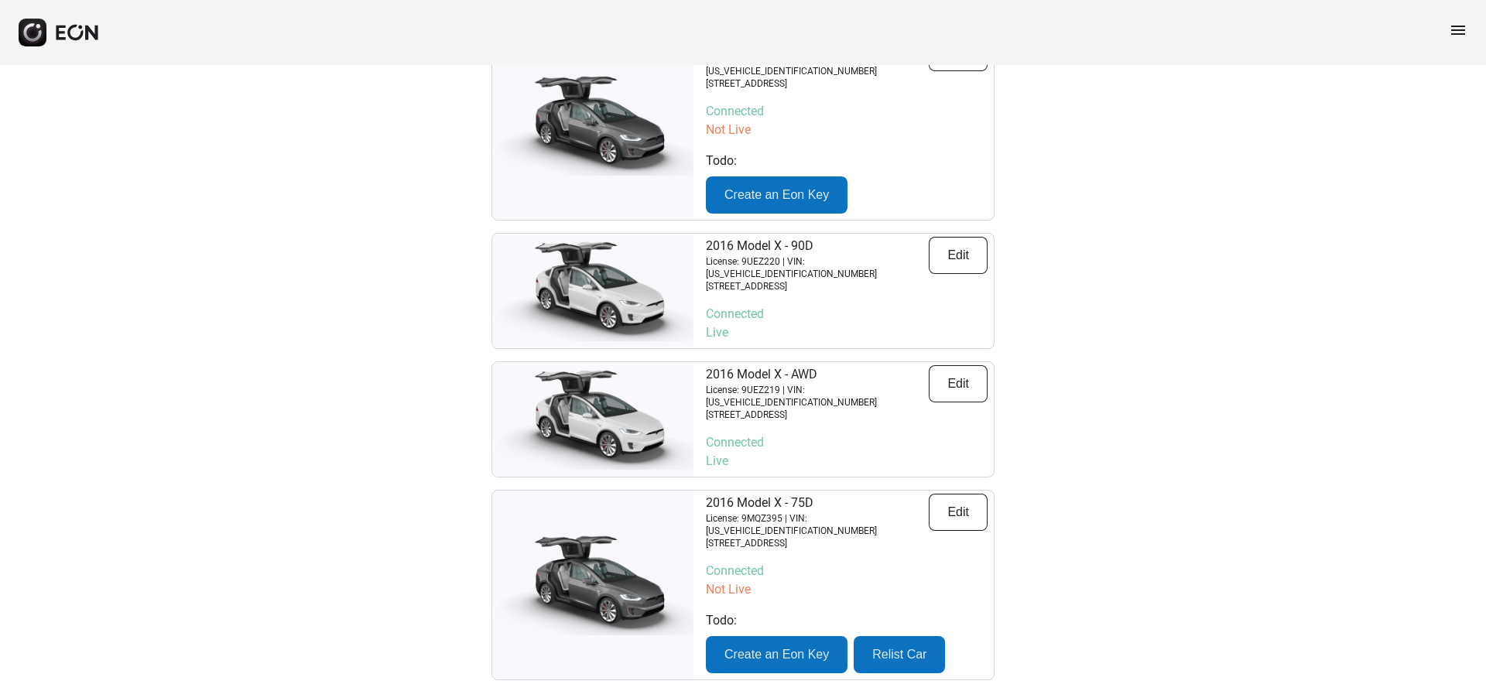
click at [1448, 29] on span "menu" at bounding box center [1457, 30] width 19 height 19
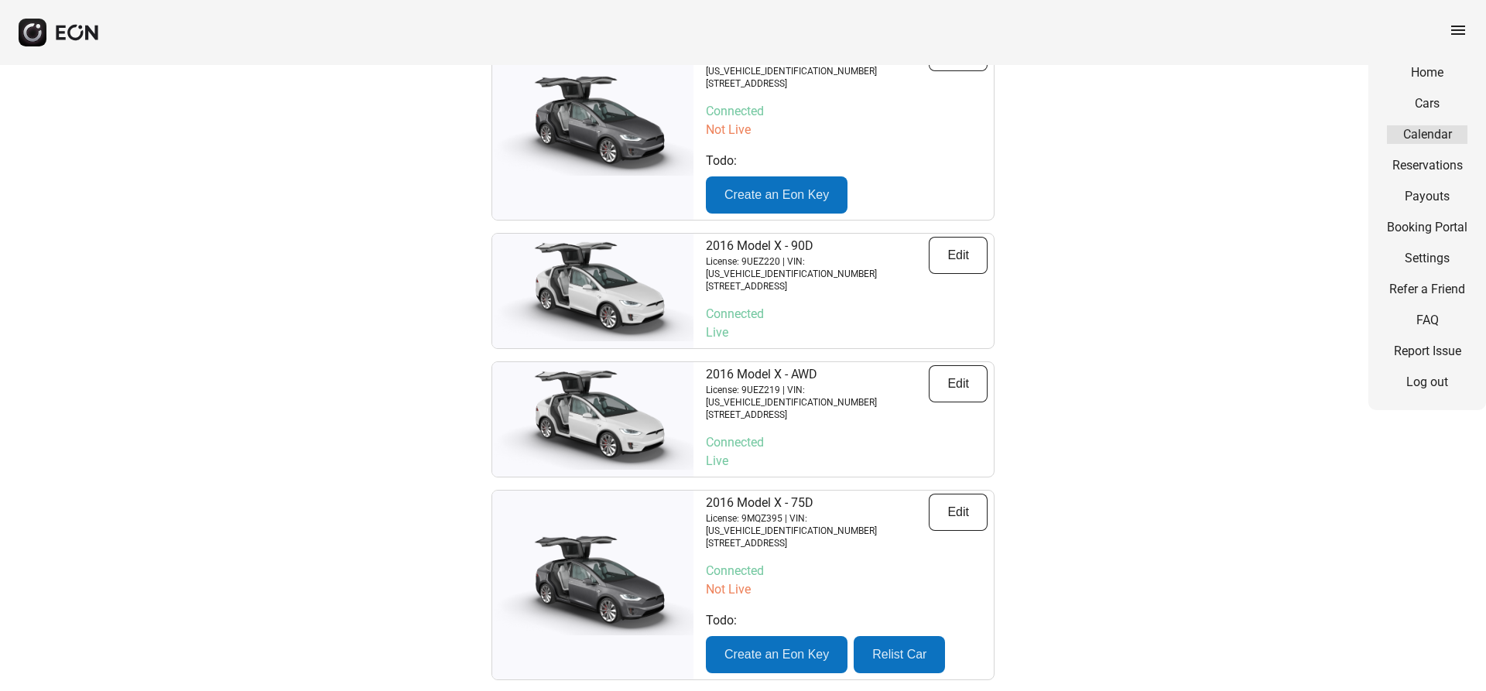
click at [1418, 142] on link "Calendar" at bounding box center [1427, 134] width 80 height 19
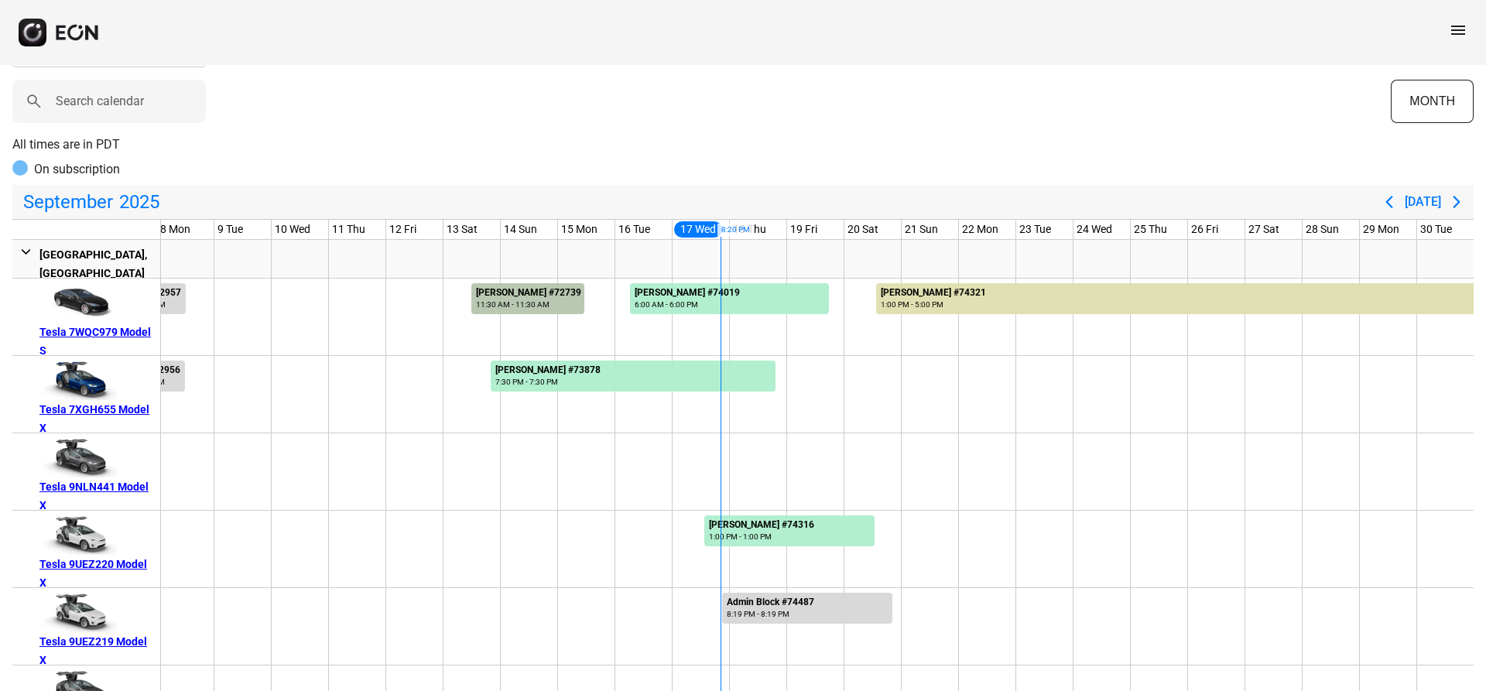
scroll to position [77, 0]
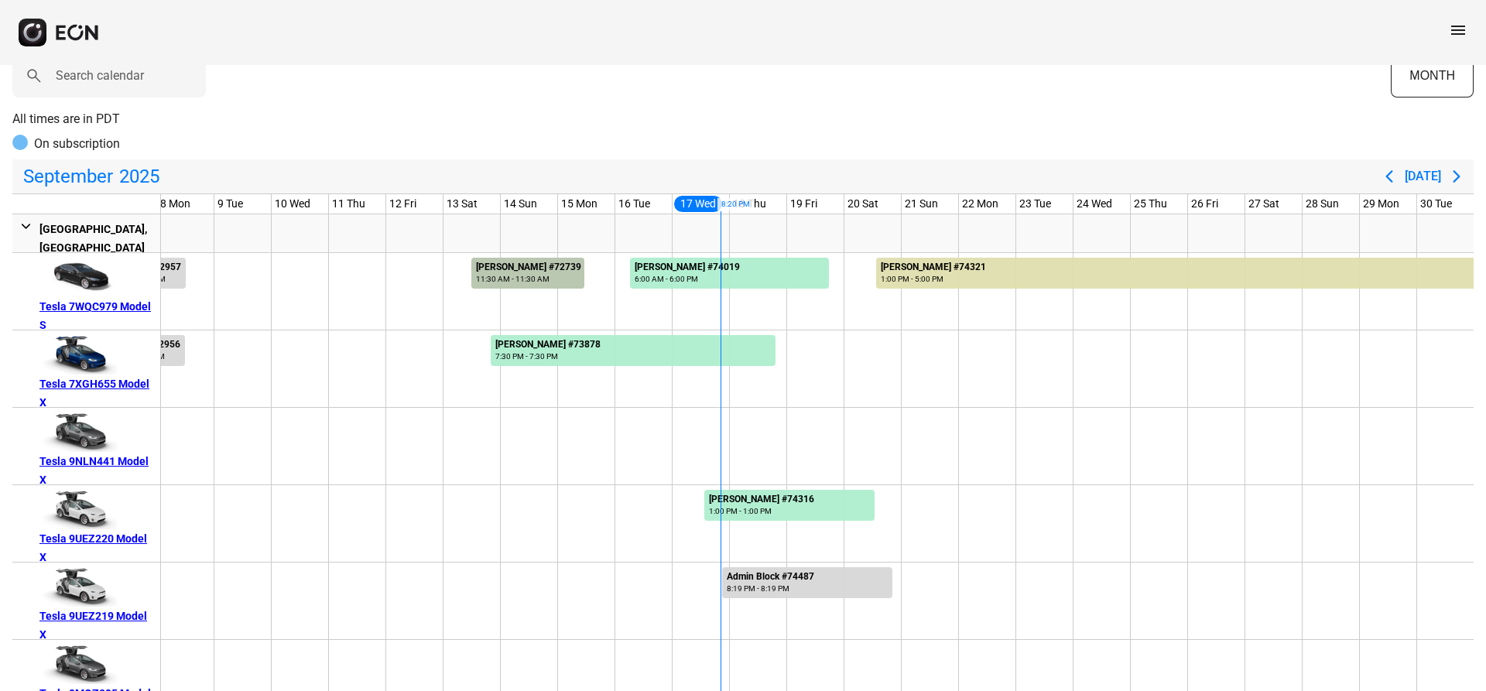
click at [115, 455] on div "Tesla 9NLN441 Model X" at bounding box center [96, 470] width 115 height 37
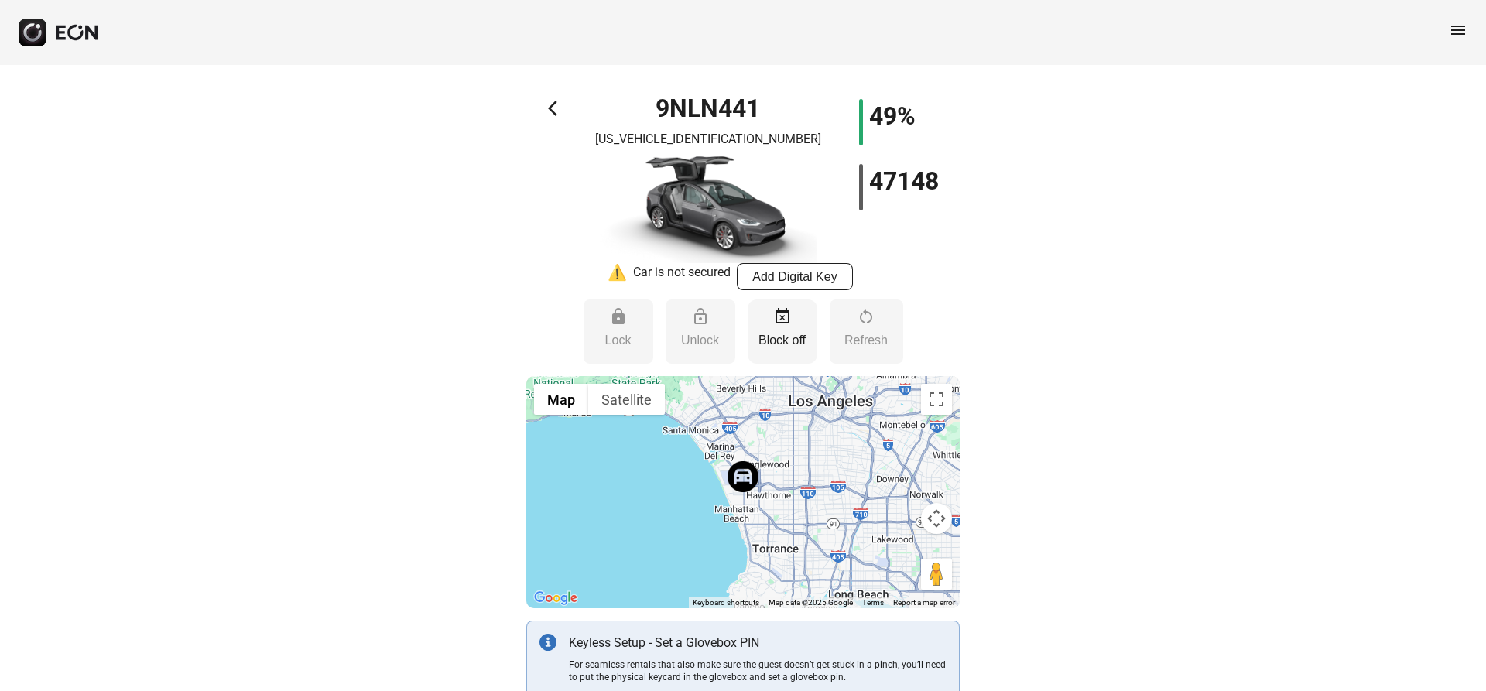
click at [771, 344] on p "Block off" at bounding box center [782, 340] width 54 height 19
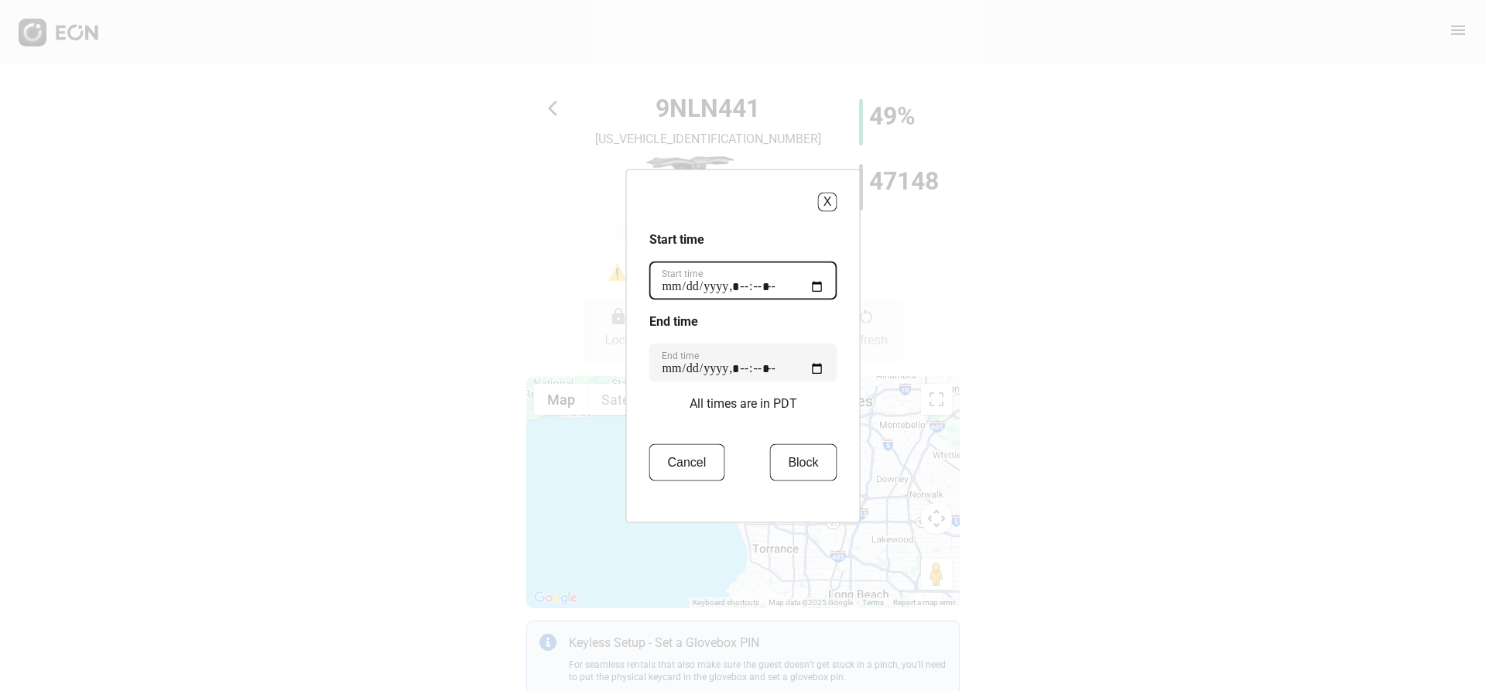
click at [772, 281] on time "Start time" at bounding box center [743, 280] width 188 height 39
click at [820, 286] on time "Start time" at bounding box center [743, 280] width 188 height 39
type time "**********"
drag, startPoint x: 836, startPoint y: 233, endPoint x: 840, endPoint y: 255, distance: 22.0
click at [836, 233] on h3 "Start time" at bounding box center [743, 239] width 188 height 19
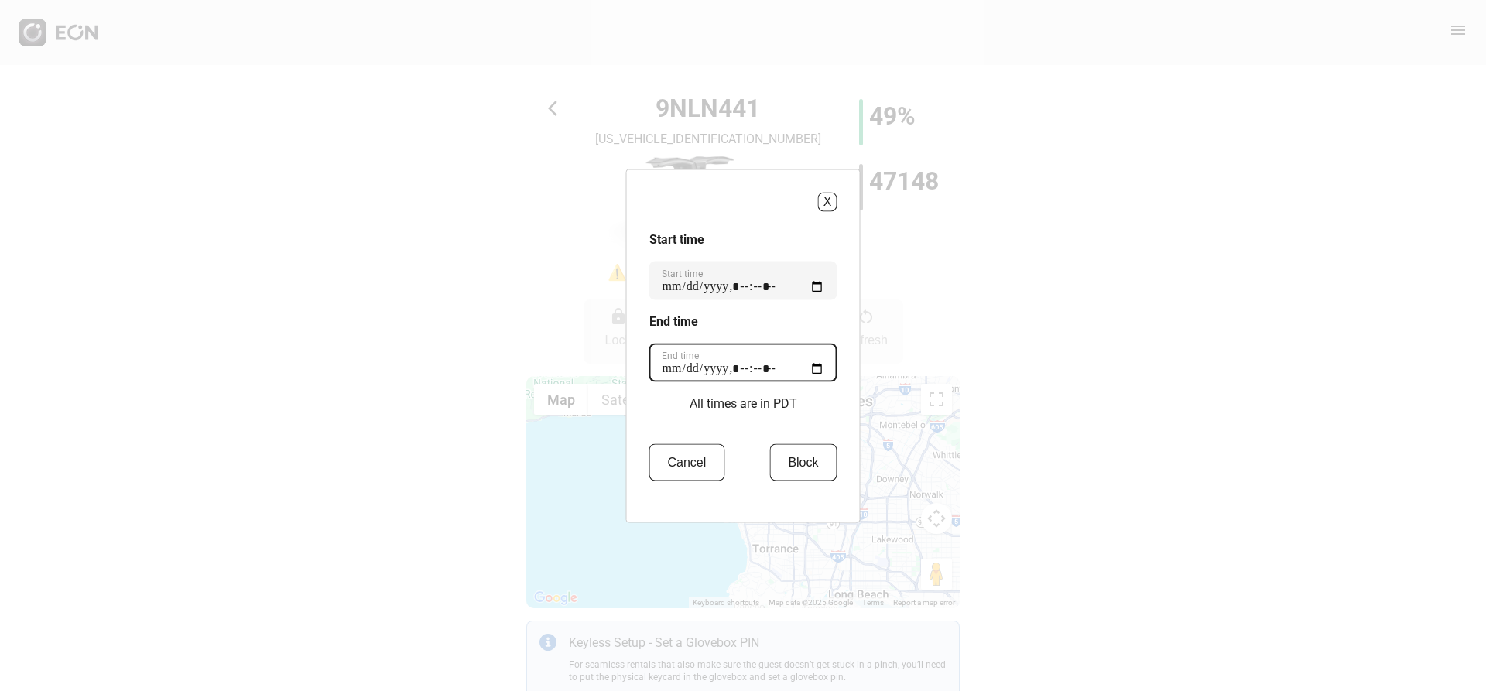
click at [795, 380] on time "End time" at bounding box center [743, 362] width 188 height 39
click at [821, 368] on time "End time" at bounding box center [743, 362] width 188 height 39
type time "**********"
click at [841, 323] on div "X Start time Start time End time End time All times are in PDT Cancel Block" at bounding box center [743, 346] width 234 height 354
click at [792, 468] on button "Block" at bounding box center [802, 461] width 67 height 37
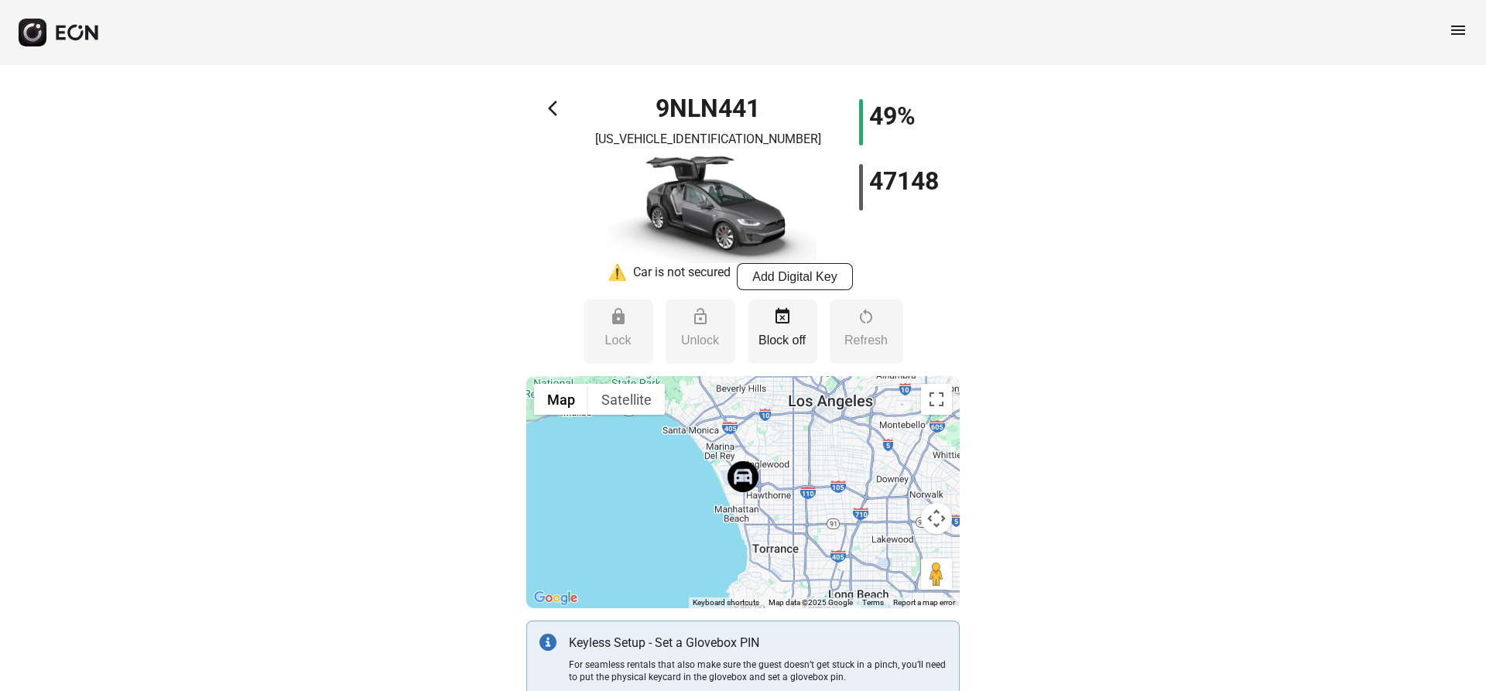
click at [550, 104] on span "arrow_back_ios" at bounding box center [557, 108] width 19 height 19
click at [558, 109] on span "arrow_back_ios" at bounding box center [557, 108] width 19 height 19
click at [1449, 35] on span "menu" at bounding box center [1457, 30] width 19 height 19
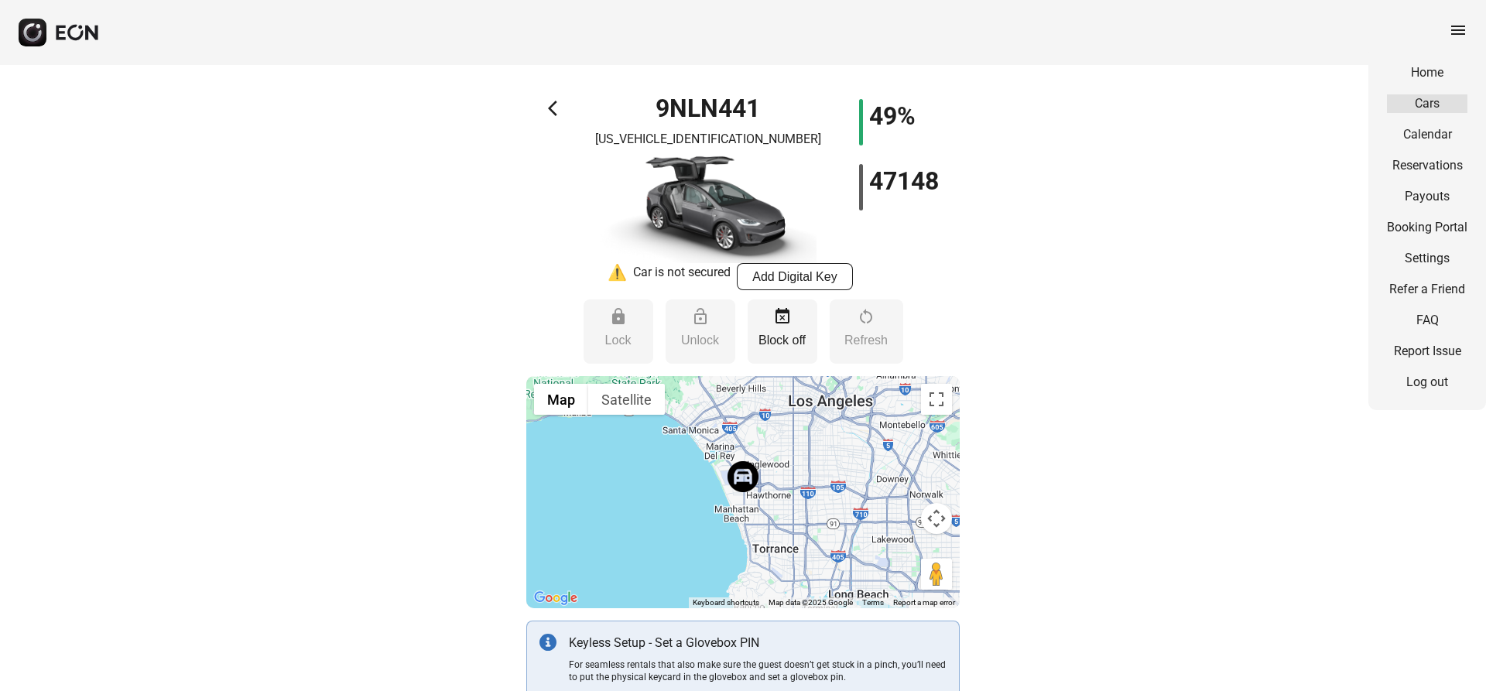
click at [1430, 103] on link "Cars" at bounding box center [1427, 103] width 80 height 19
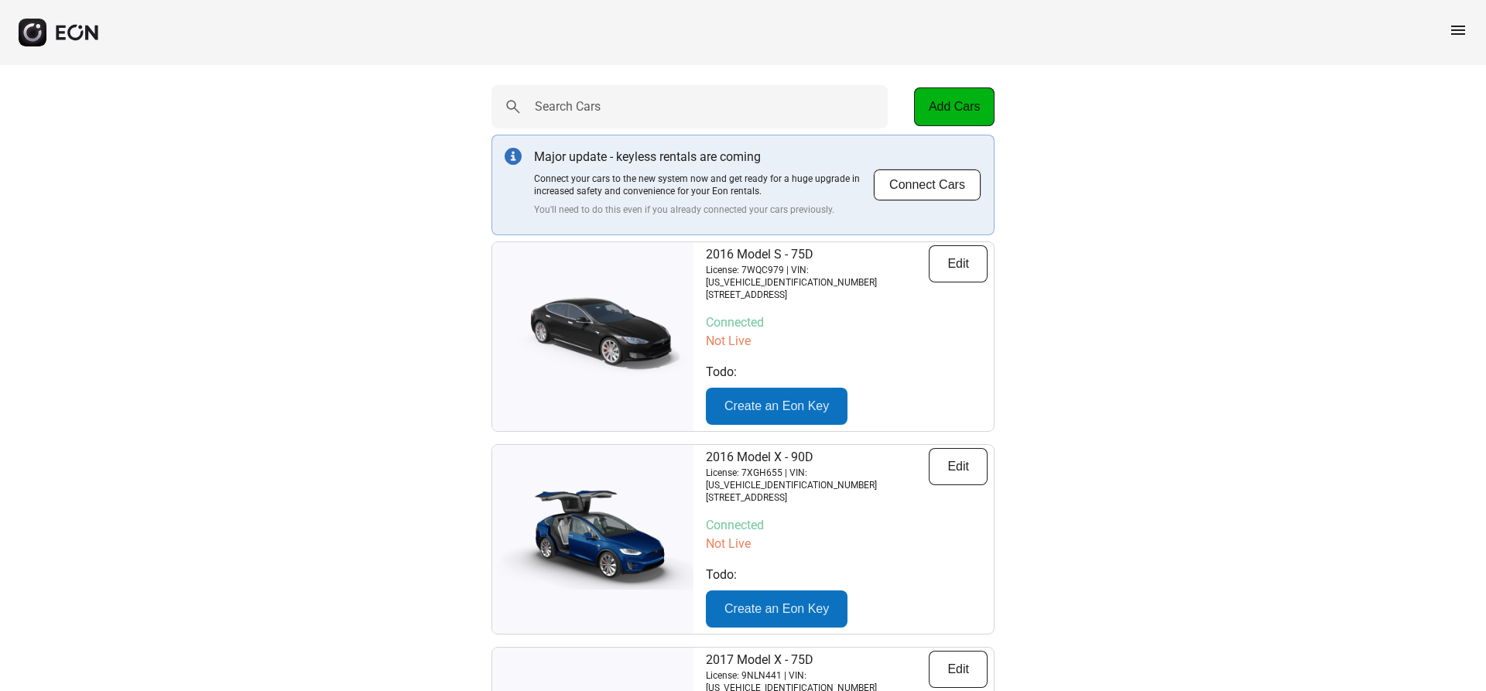
click at [1449, 35] on span "menu" at bounding box center [1457, 30] width 19 height 19
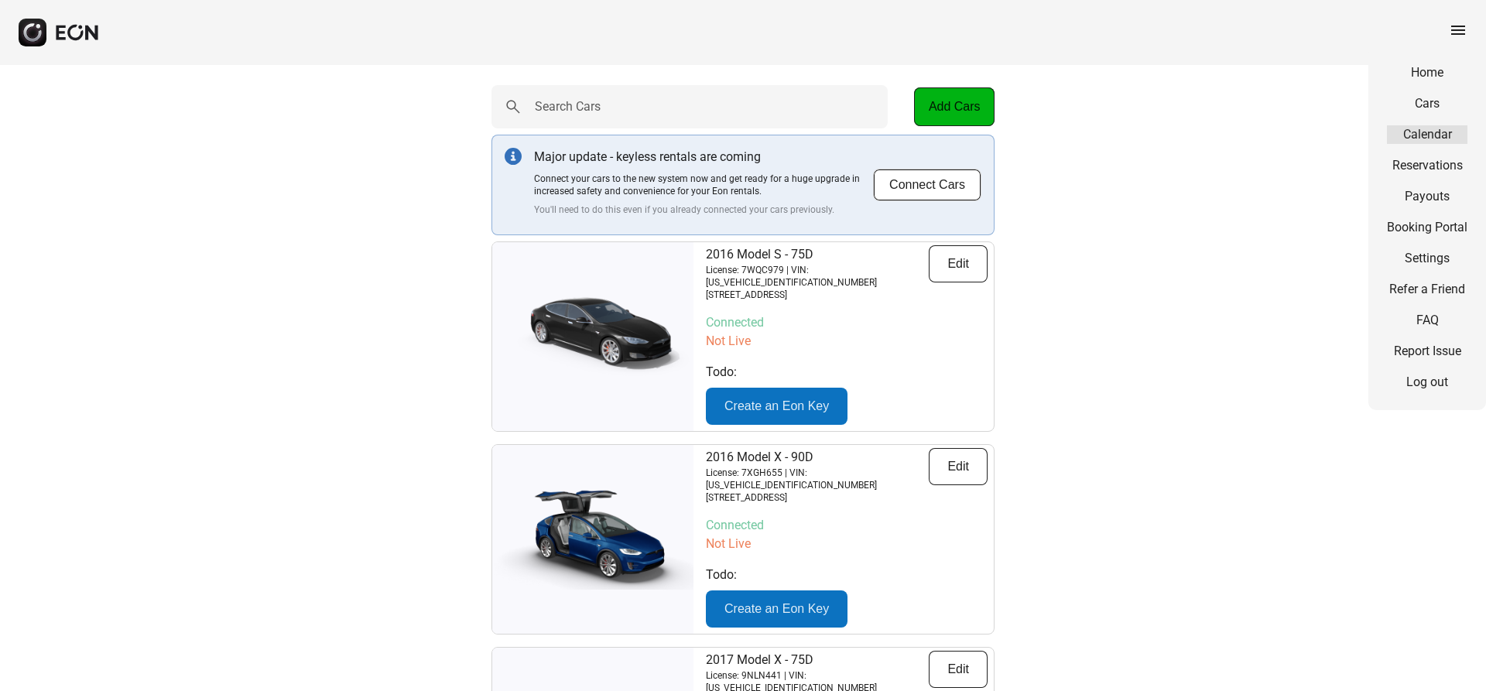
click at [1431, 137] on link "Calendar" at bounding box center [1427, 134] width 80 height 19
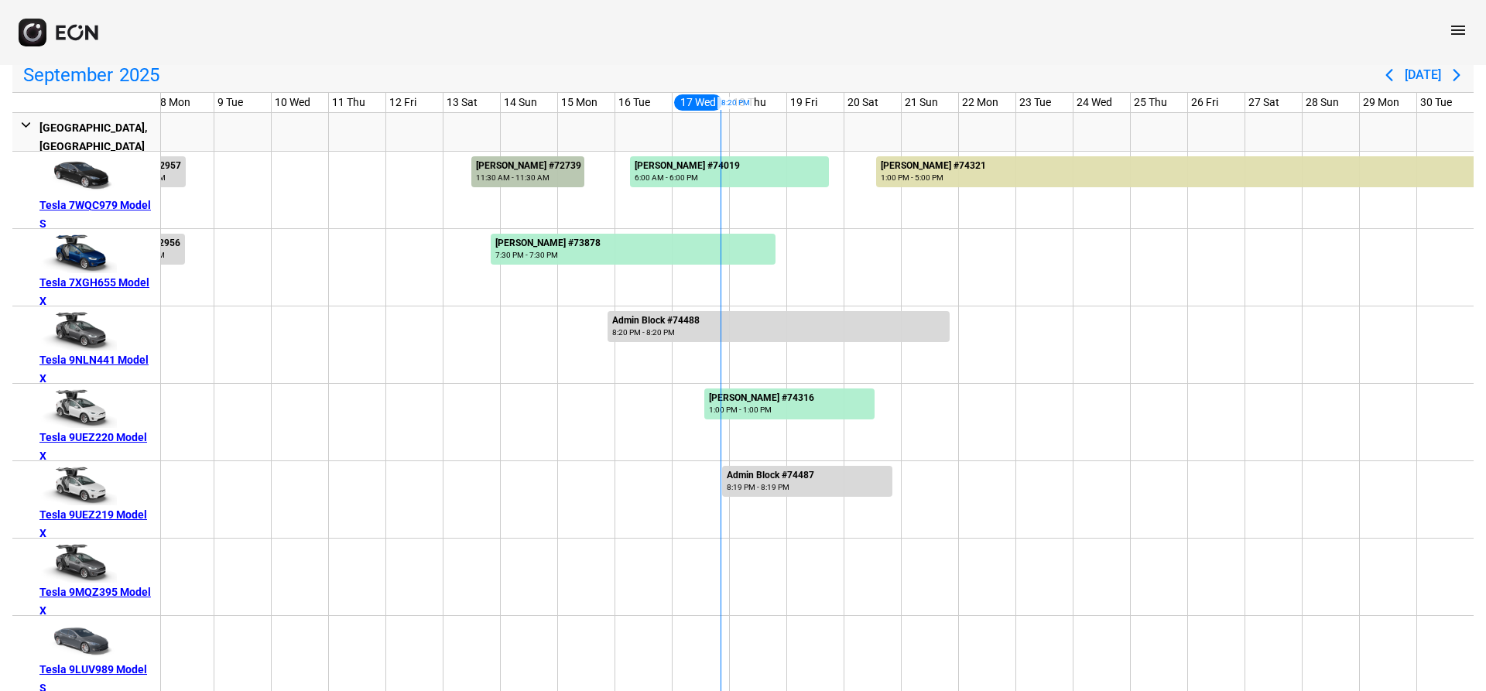
scroll to position [155, 0]
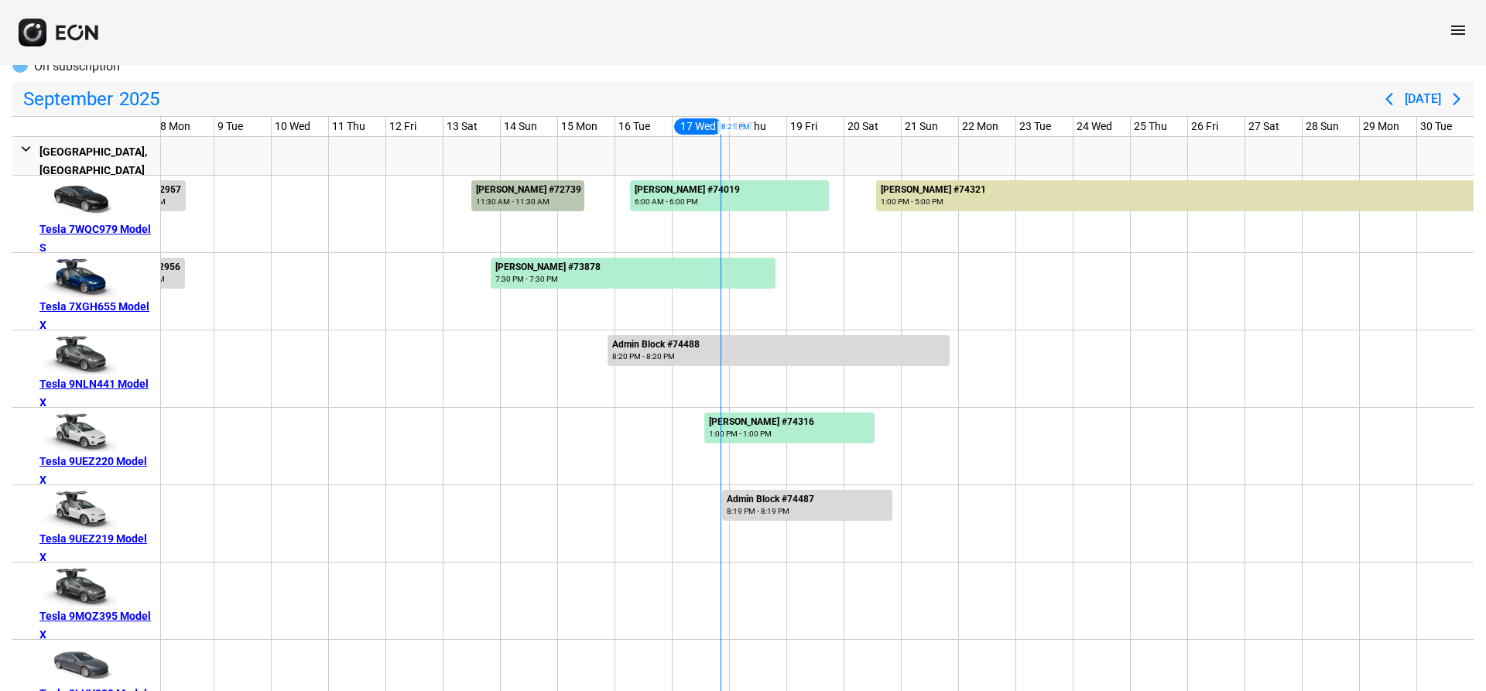
click at [806, 273] on div at bounding box center [815, 291] width 57 height 77
click at [101, 307] on div "Tesla 7XGH655 Model X" at bounding box center [96, 315] width 115 height 37
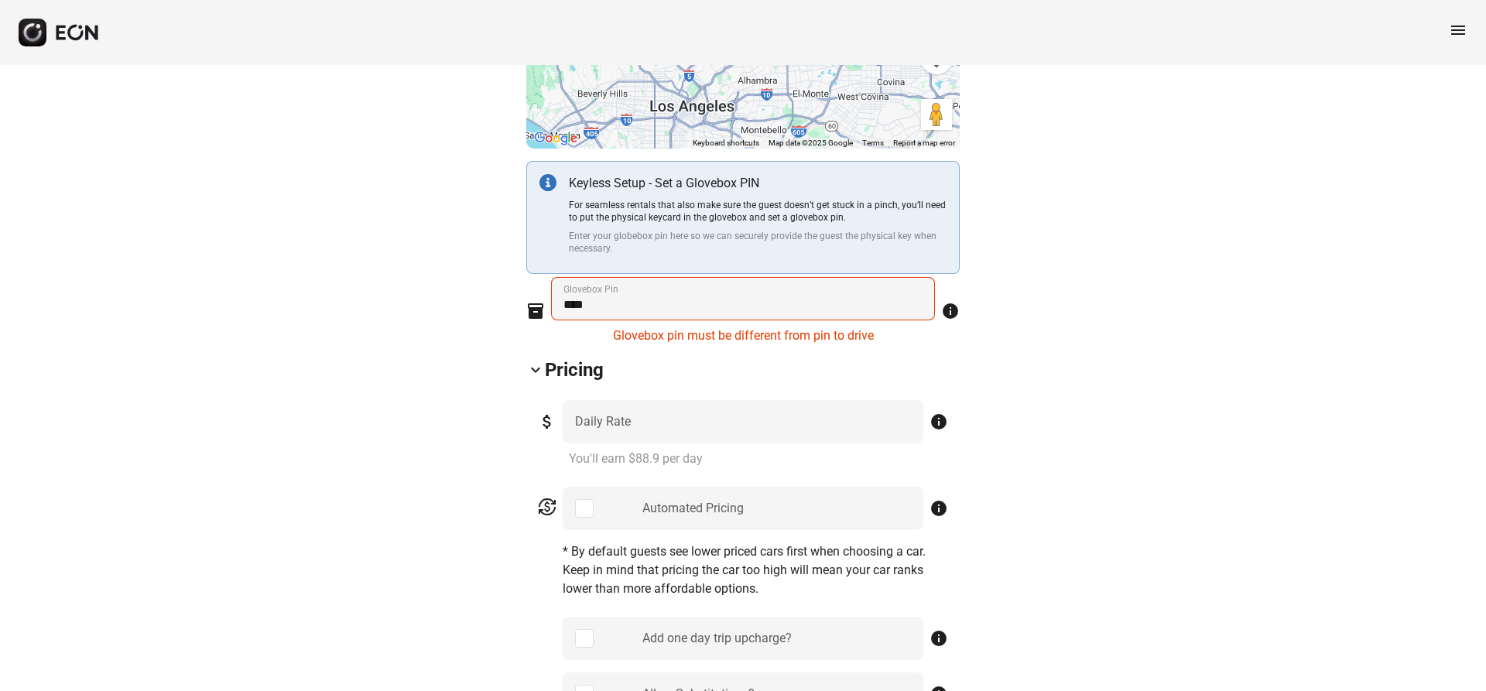
scroll to position [155, 0]
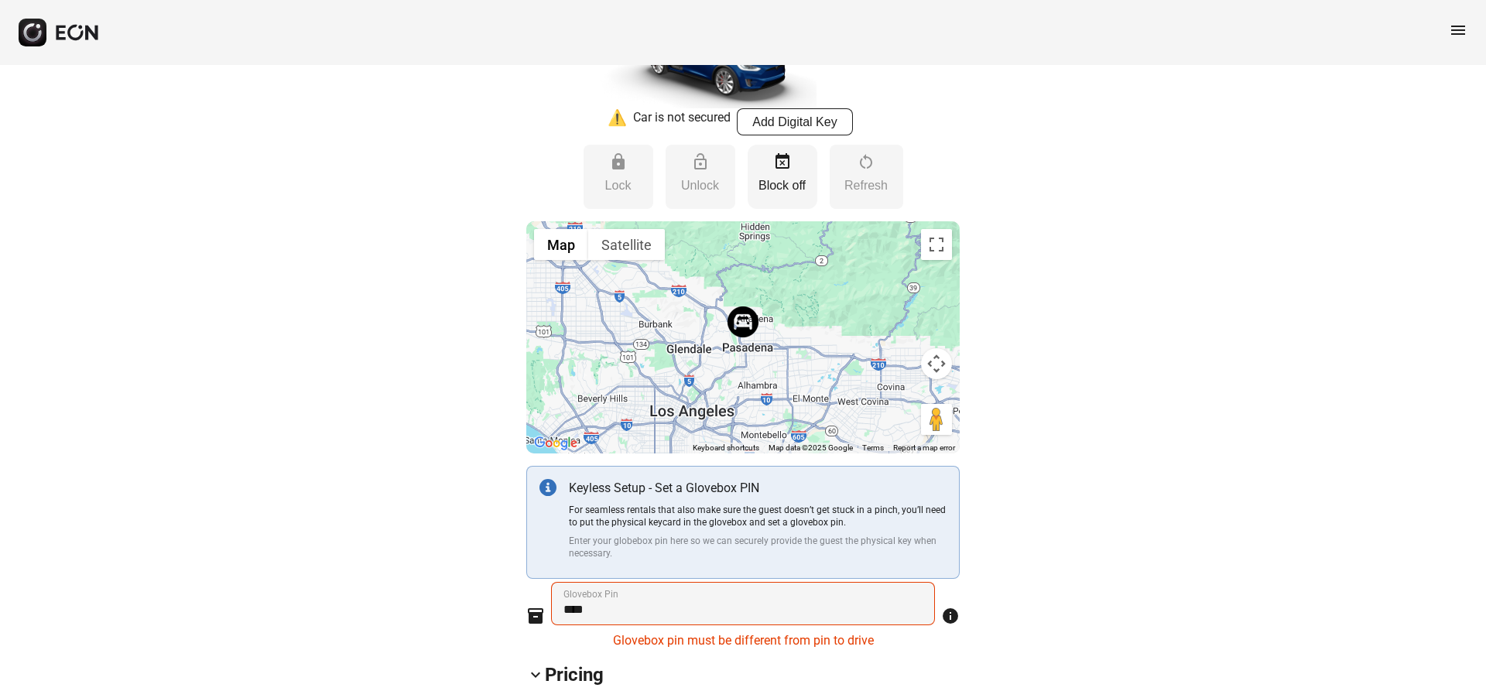
click at [799, 186] on p "Block off" at bounding box center [782, 185] width 54 height 19
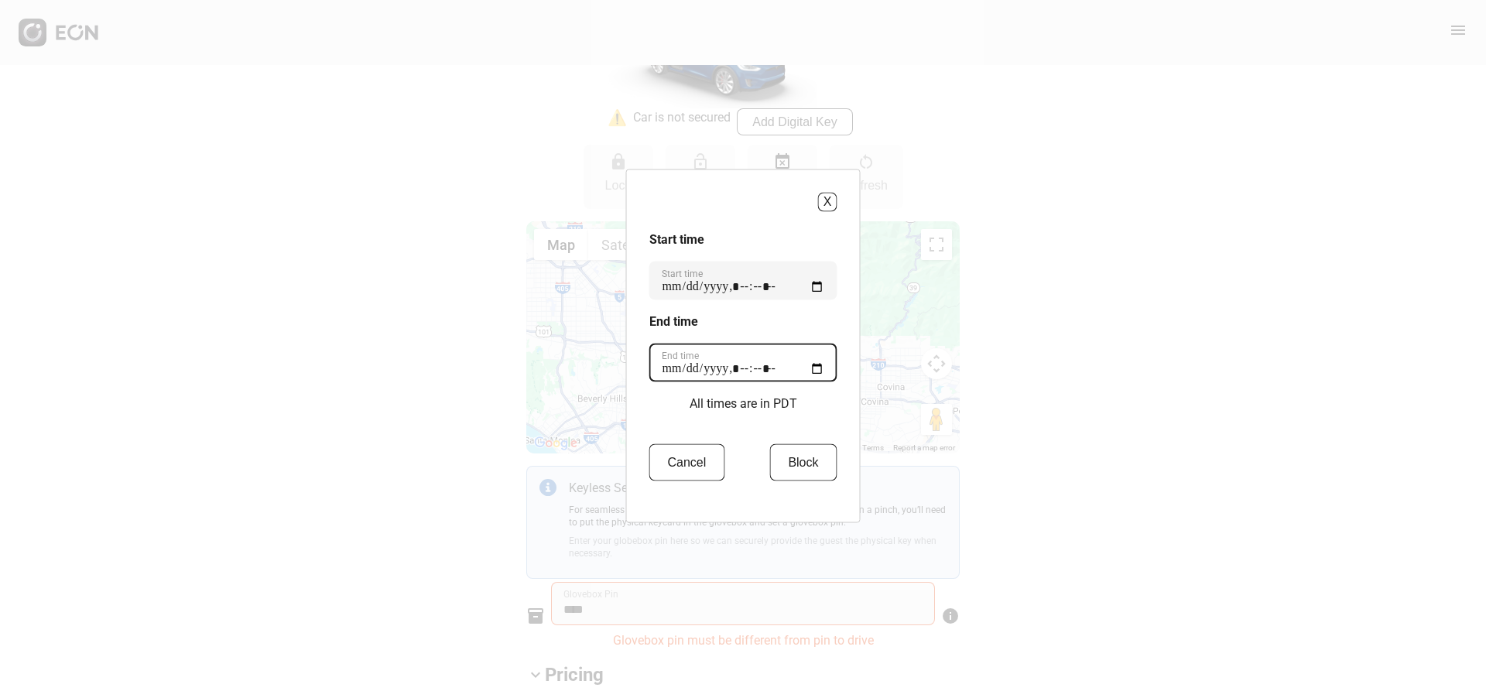
click at [822, 372] on time "End time" at bounding box center [743, 362] width 188 height 39
type time "**********"
click at [837, 327] on h3 "End time" at bounding box center [743, 321] width 188 height 19
click at [816, 469] on button "Block" at bounding box center [802, 461] width 67 height 37
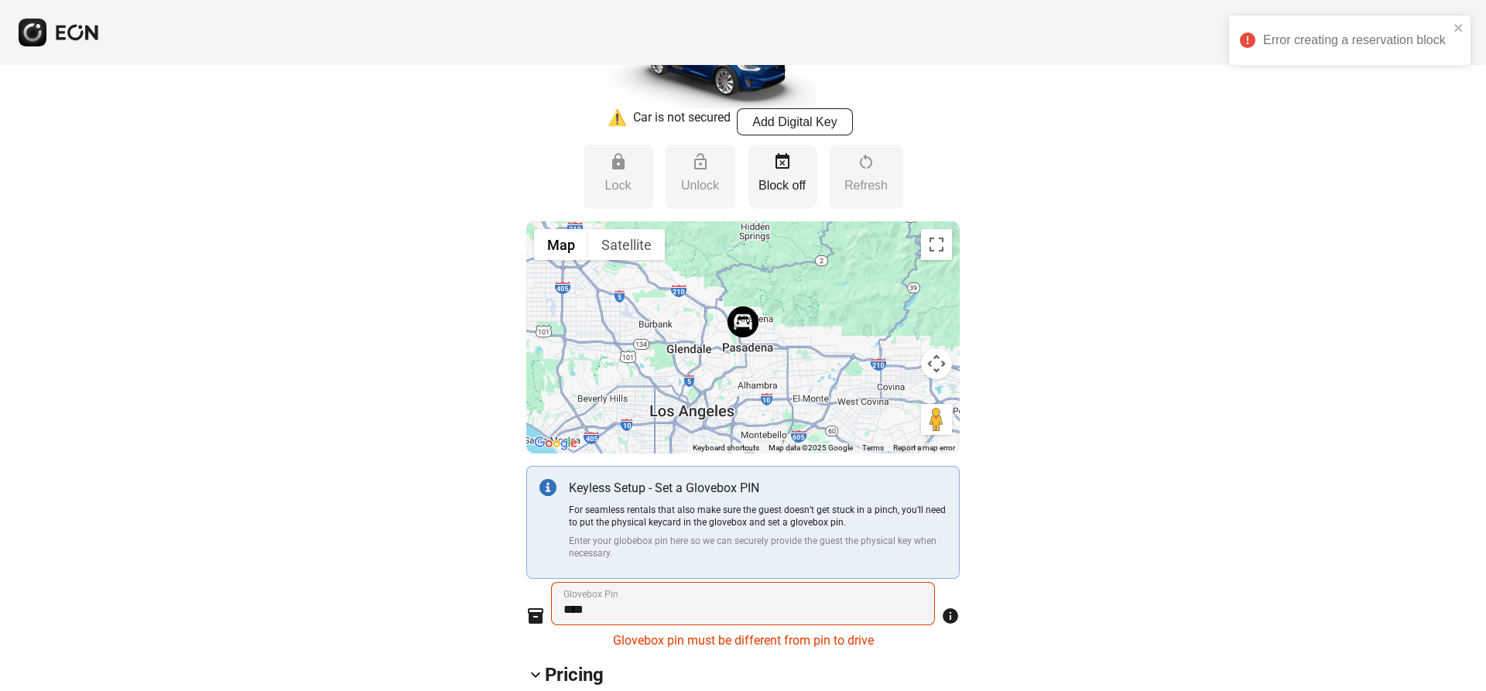
click at [754, 188] on button "event_busy Block off" at bounding box center [782, 177] width 70 height 64
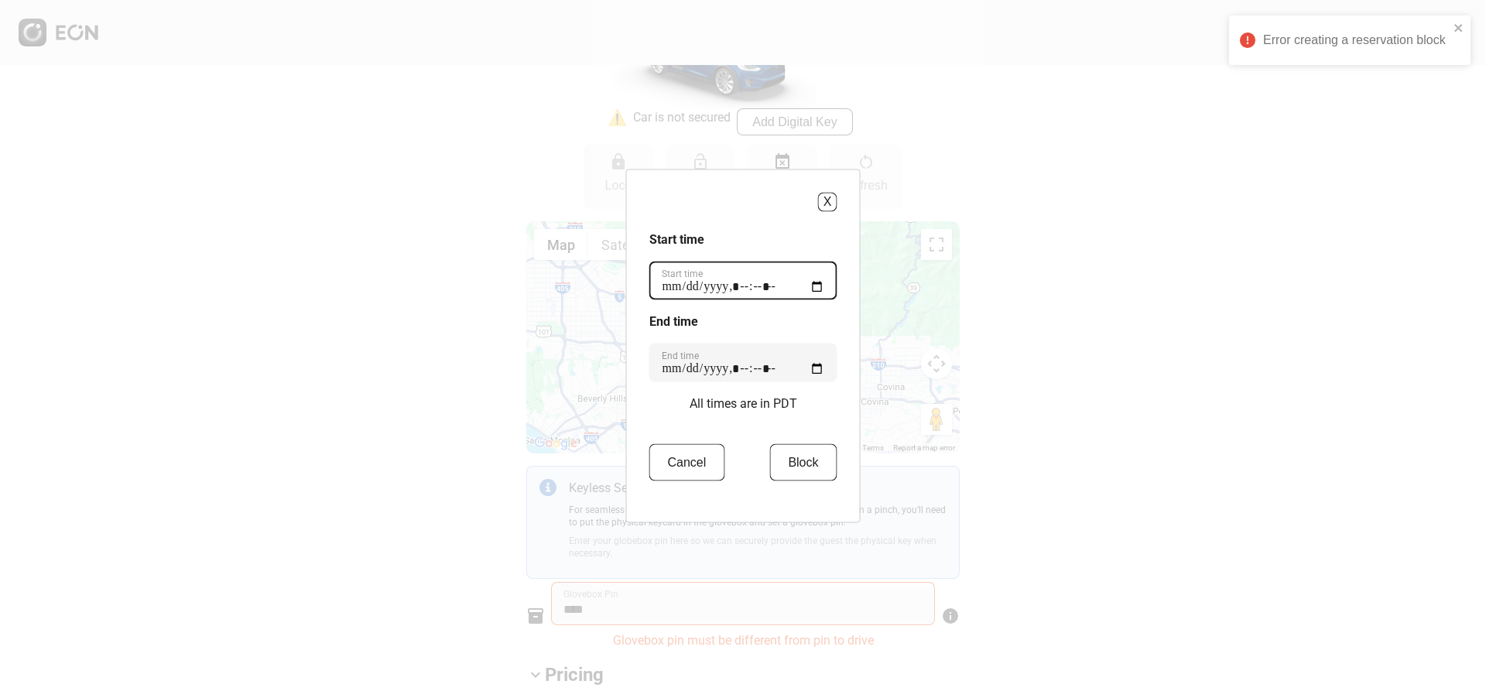
click at [737, 286] on time "Start time" at bounding box center [743, 280] width 188 height 39
click at [805, 283] on time "Start time" at bounding box center [743, 280] width 188 height 39
click at [822, 290] on time "Start time" at bounding box center [743, 280] width 188 height 39
click at [775, 285] on time "Start time" at bounding box center [743, 280] width 188 height 39
click at [752, 286] on time "Start time" at bounding box center [743, 280] width 188 height 39
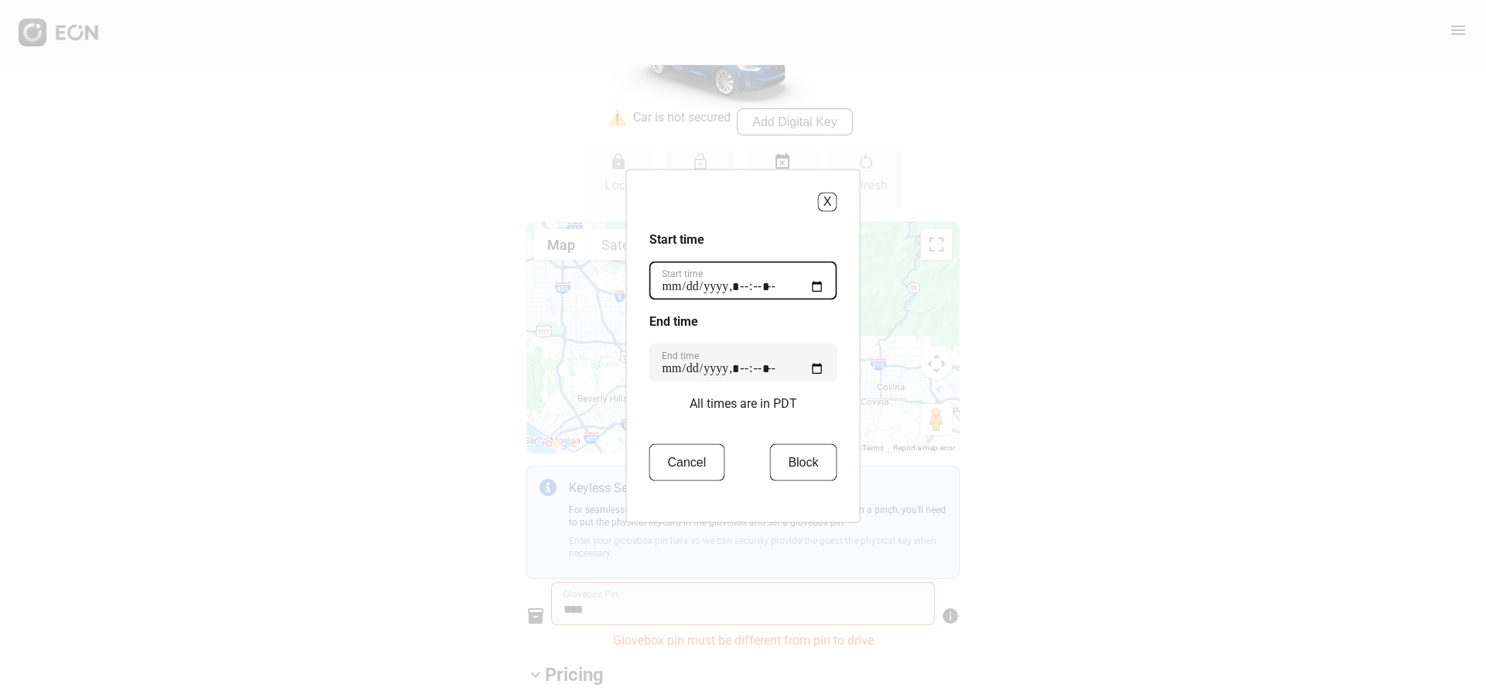
click at [773, 291] on time "Start time" at bounding box center [743, 280] width 188 height 39
click at [792, 291] on time "Start time" at bounding box center [743, 280] width 188 height 39
click at [792, 287] on time "Start time" at bounding box center [743, 280] width 188 height 39
type time "**********"
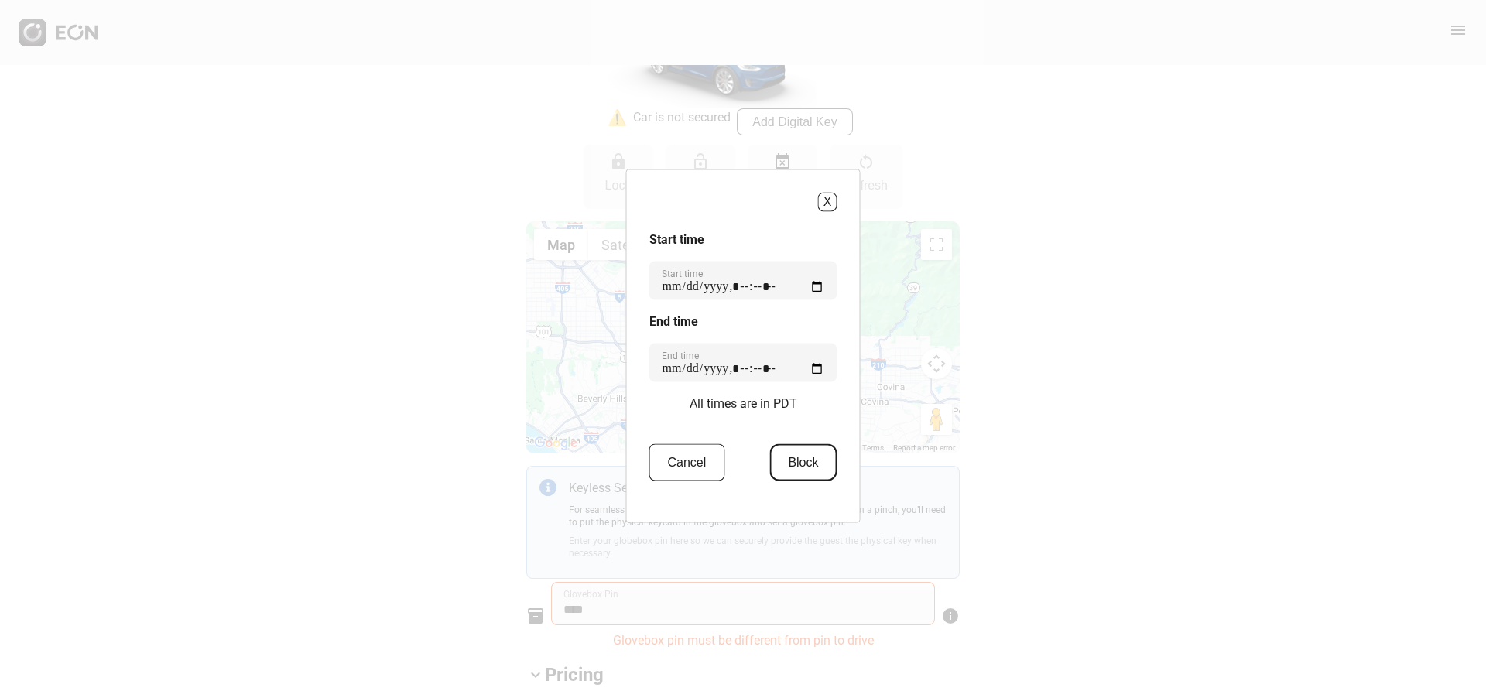
click at [800, 470] on button "Block" at bounding box center [802, 461] width 67 height 37
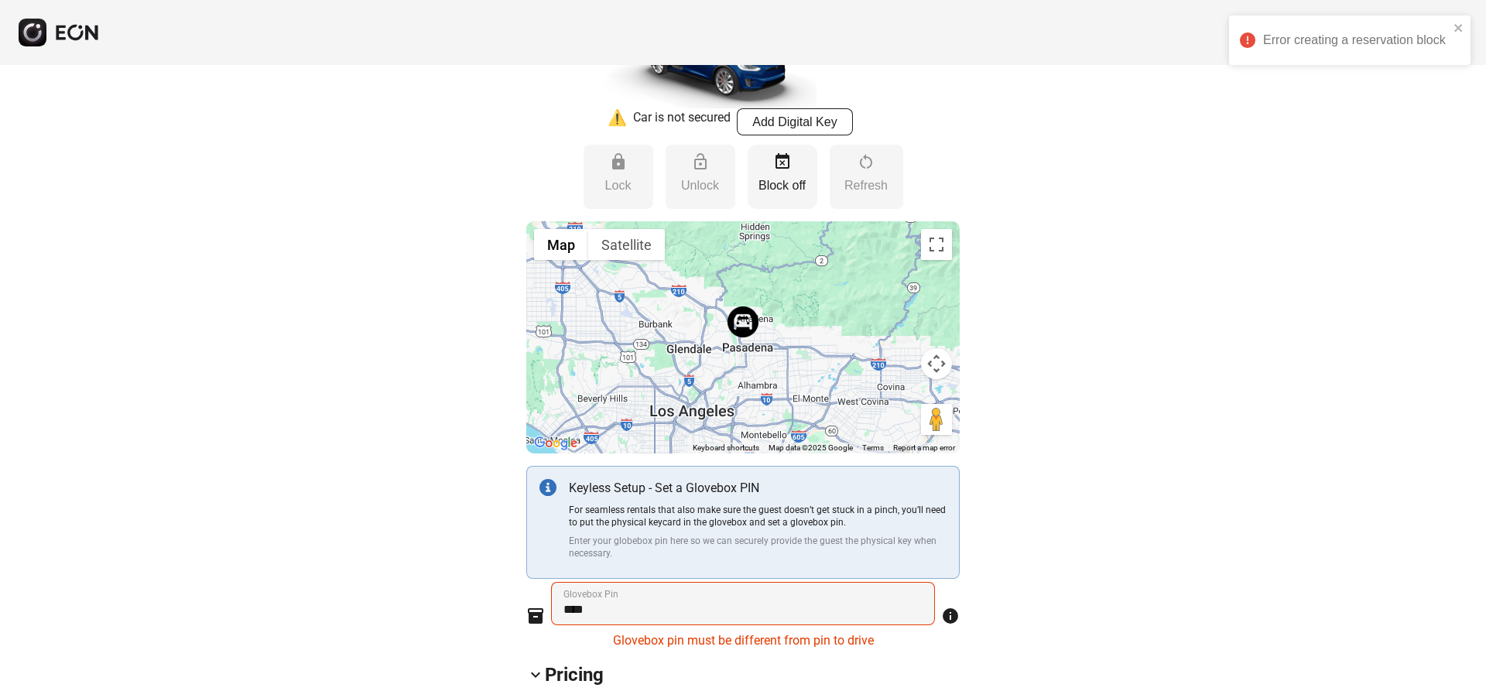
click at [794, 185] on p "Block off" at bounding box center [782, 185] width 54 height 19
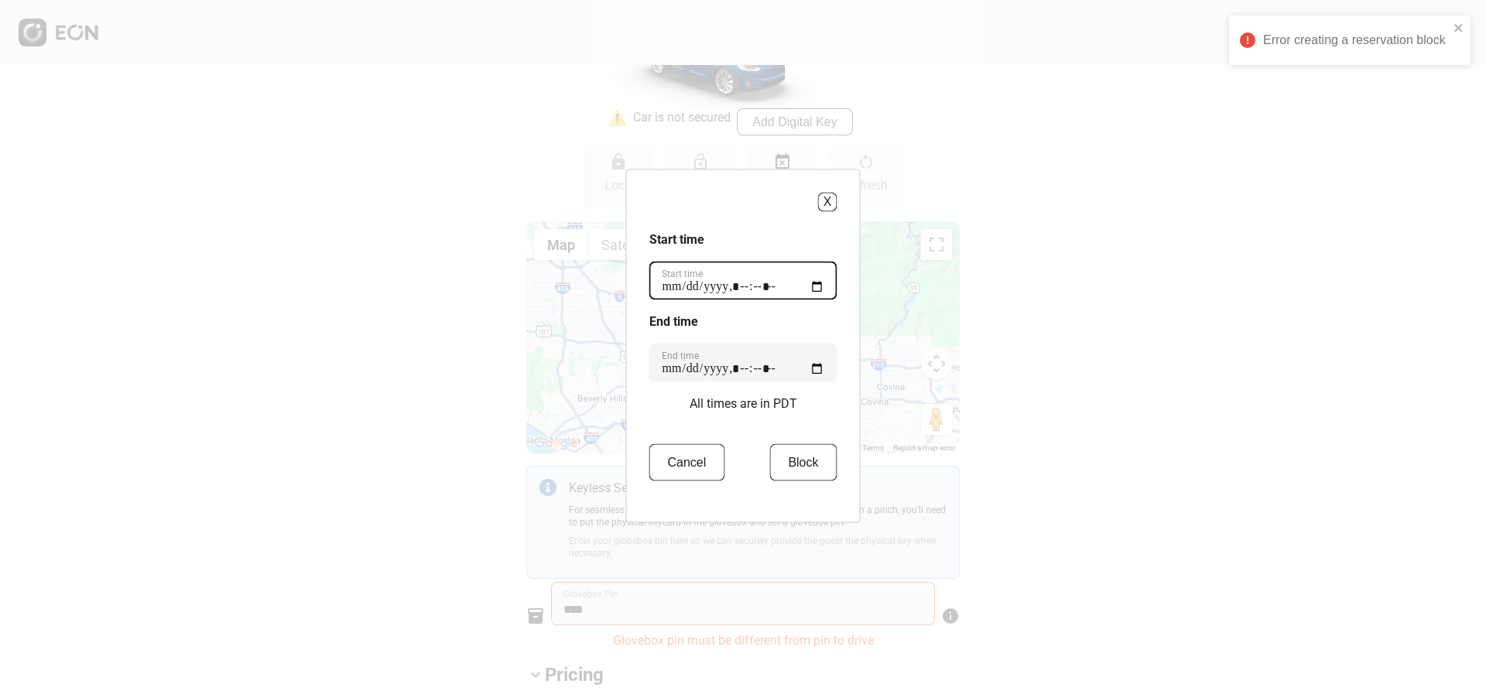
click at [690, 289] on time "Start time" at bounding box center [743, 280] width 188 height 39
click at [809, 284] on time "Start time" at bounding box center [743, 280] width 188 height 39
click at [821, 279] on time "Start time" at bounding box center [743, 280] width 188 height 39
type time "**********"
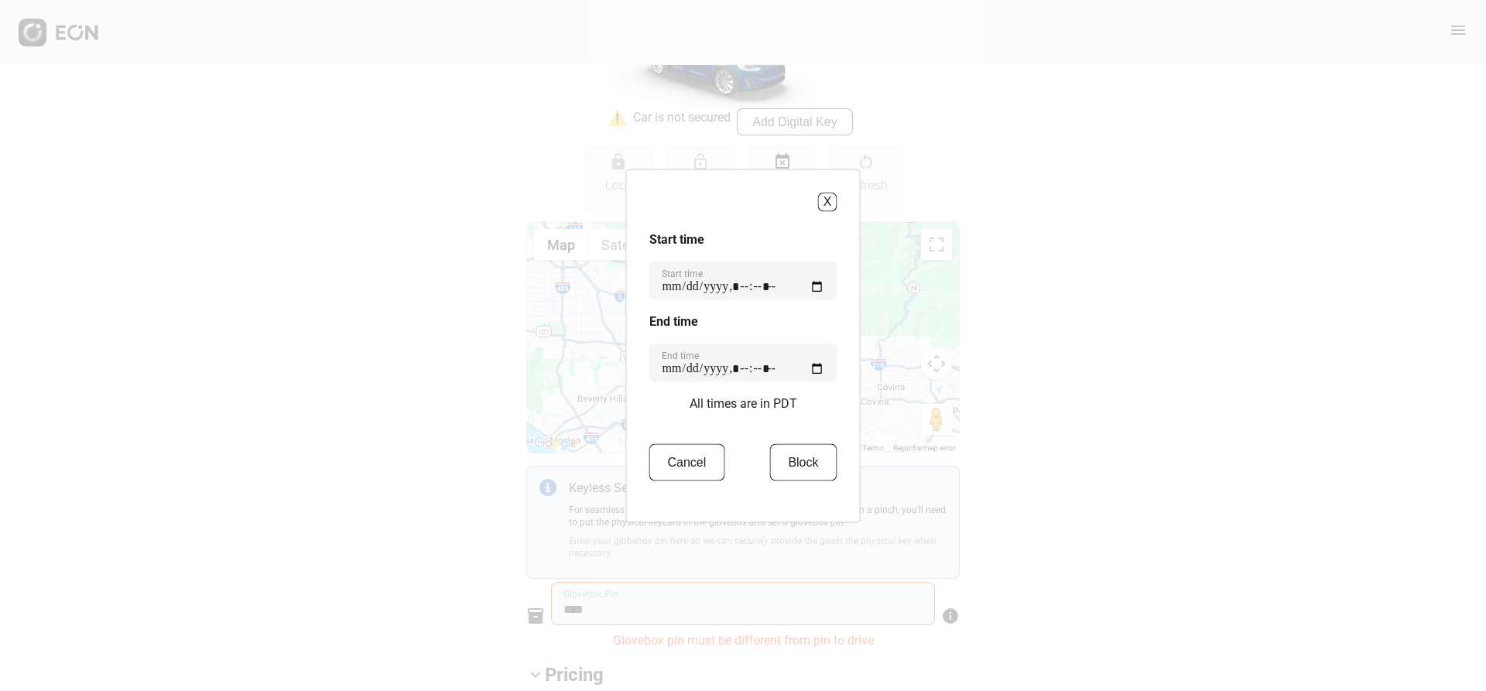
click at [791, 244] on h3 "Start time" at bounding box center [743, 239] width 188 height 19
click at [790, 466] on button "Block" at bounding box center [802, 461] width 67 height 37
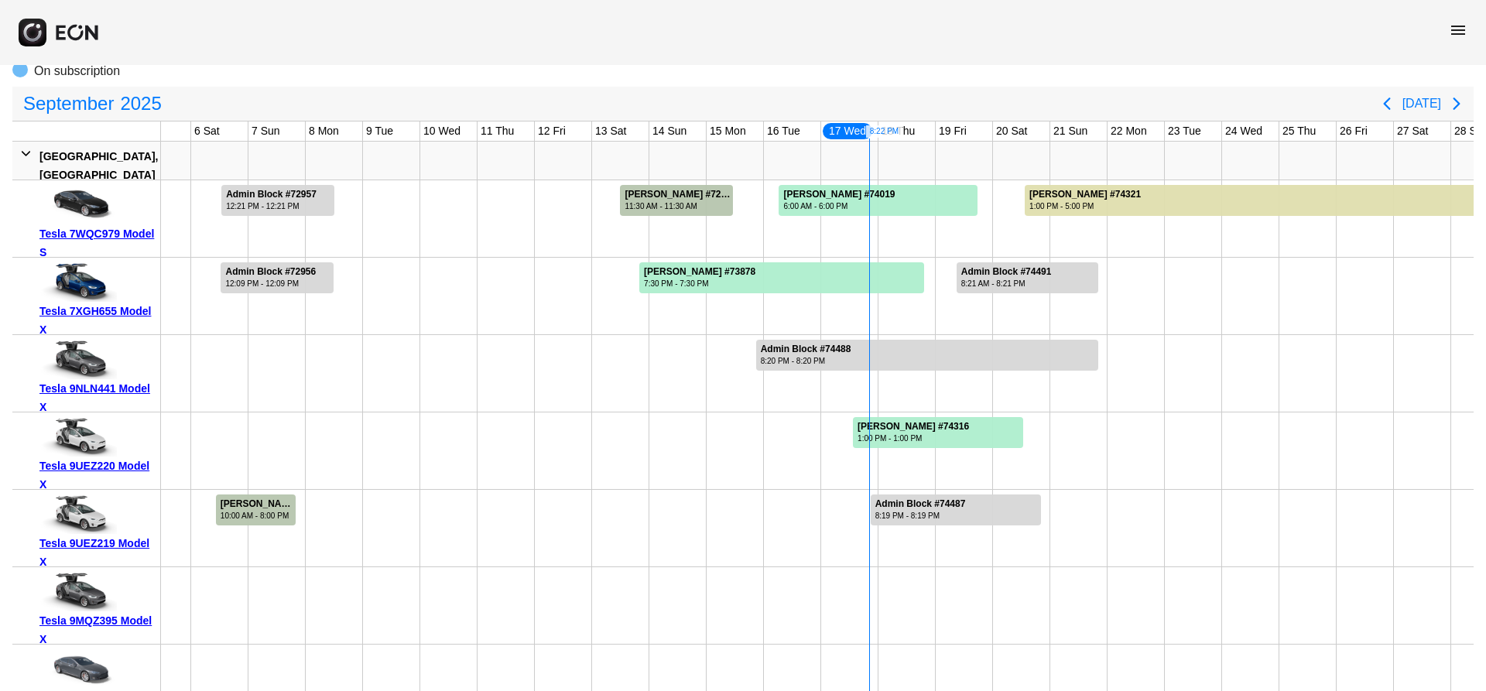
scroll to position [155, 0]
